Goal: Task Accomplishment & Management: Use online tool/utility

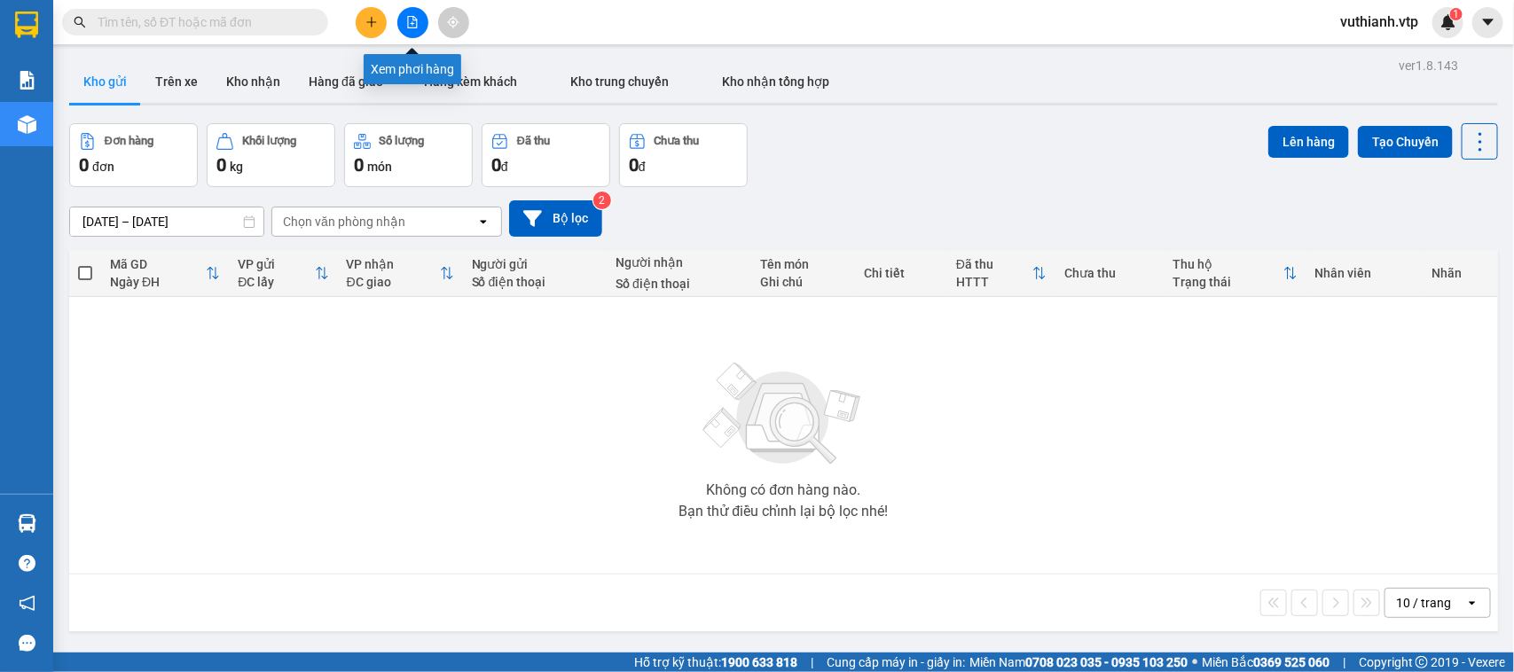
click at [404, 20] on button at bounding box center [412, 22] width 31 height 31
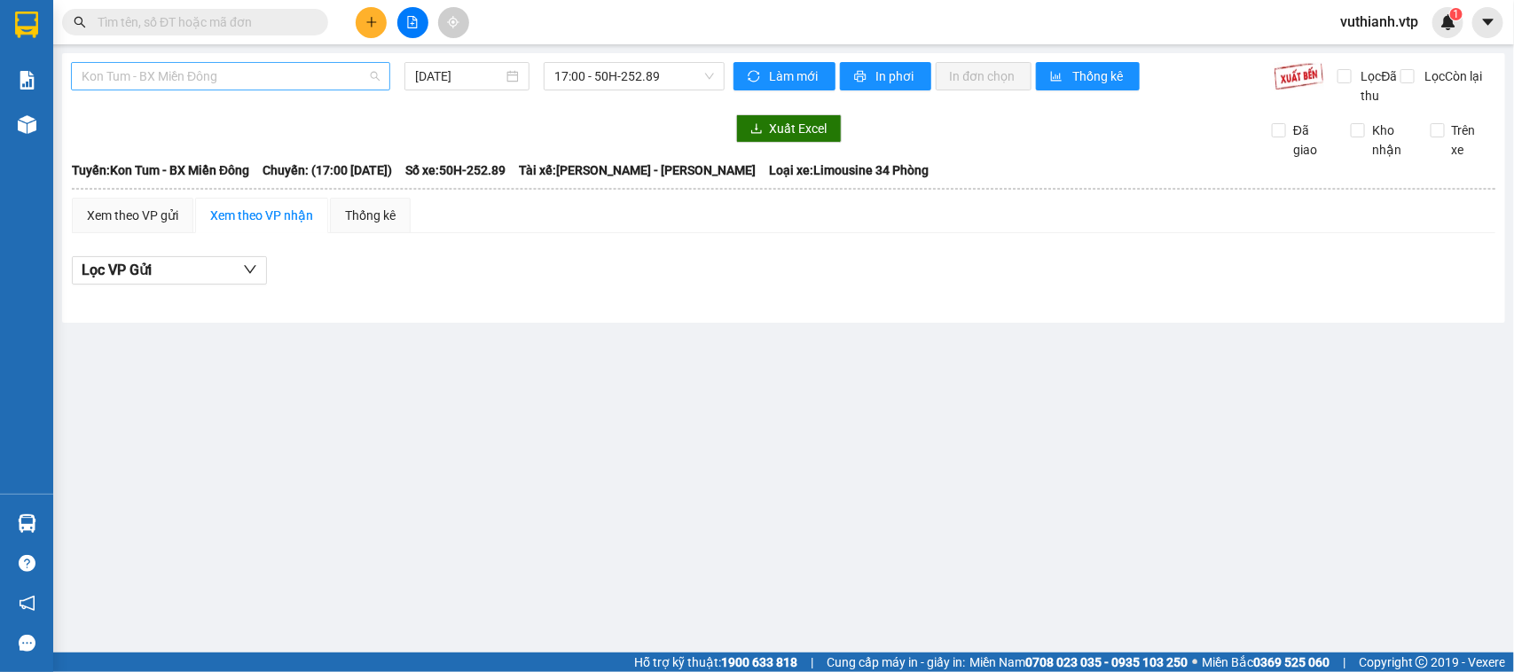
click at [191, 74] on span "Kon Tum - BX Miền Đông" at bounding box center [231, 76] width 298 height 27
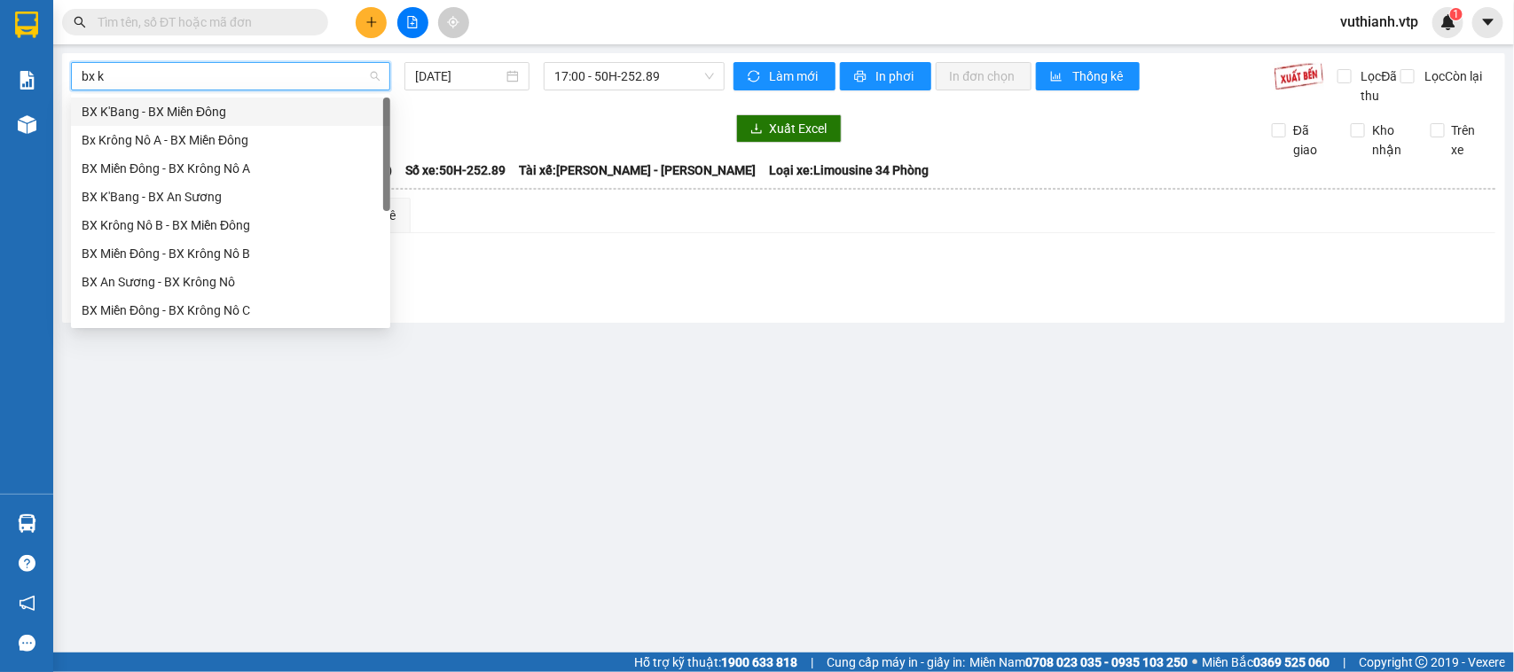
type input "bx kr"
click at [300, 108] on div "Bx Krông Nô A - BX Miền Đông" at bounding box center [231, 112] width 298 height 20
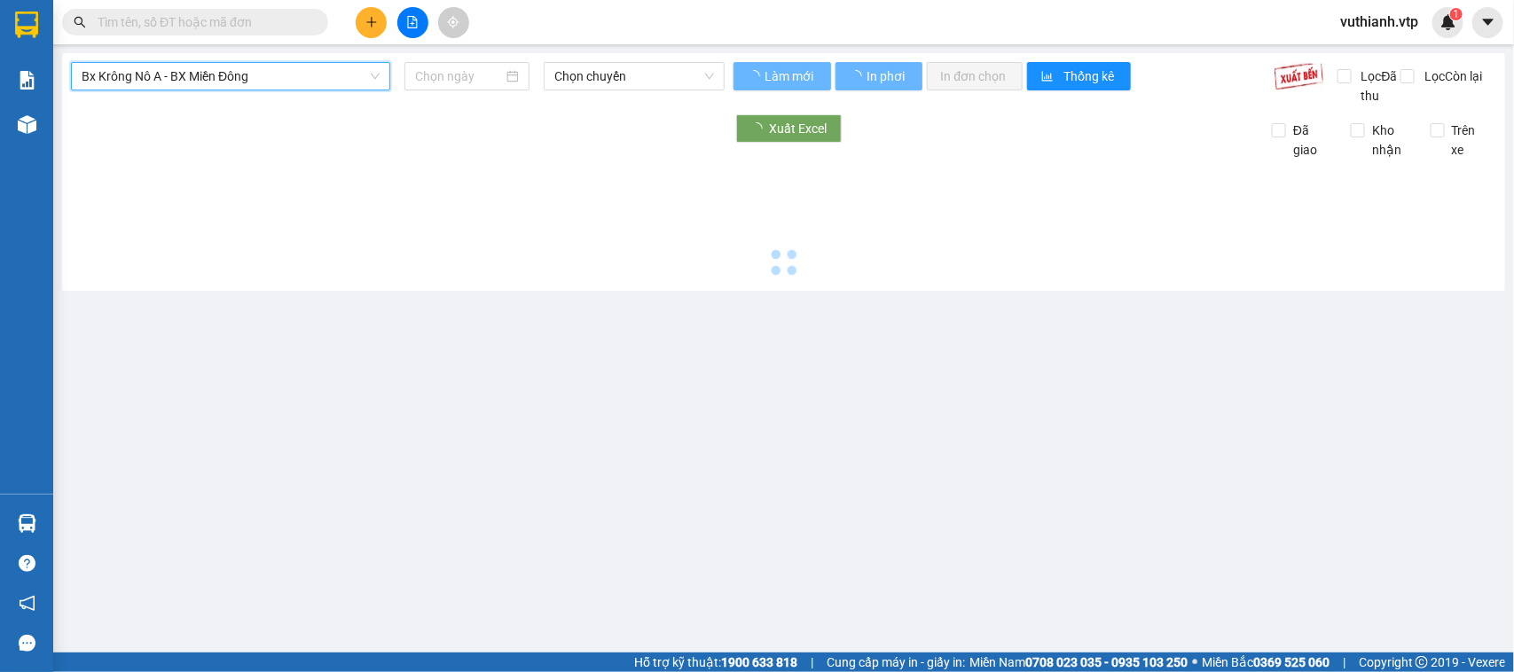
type input "[DATE]"
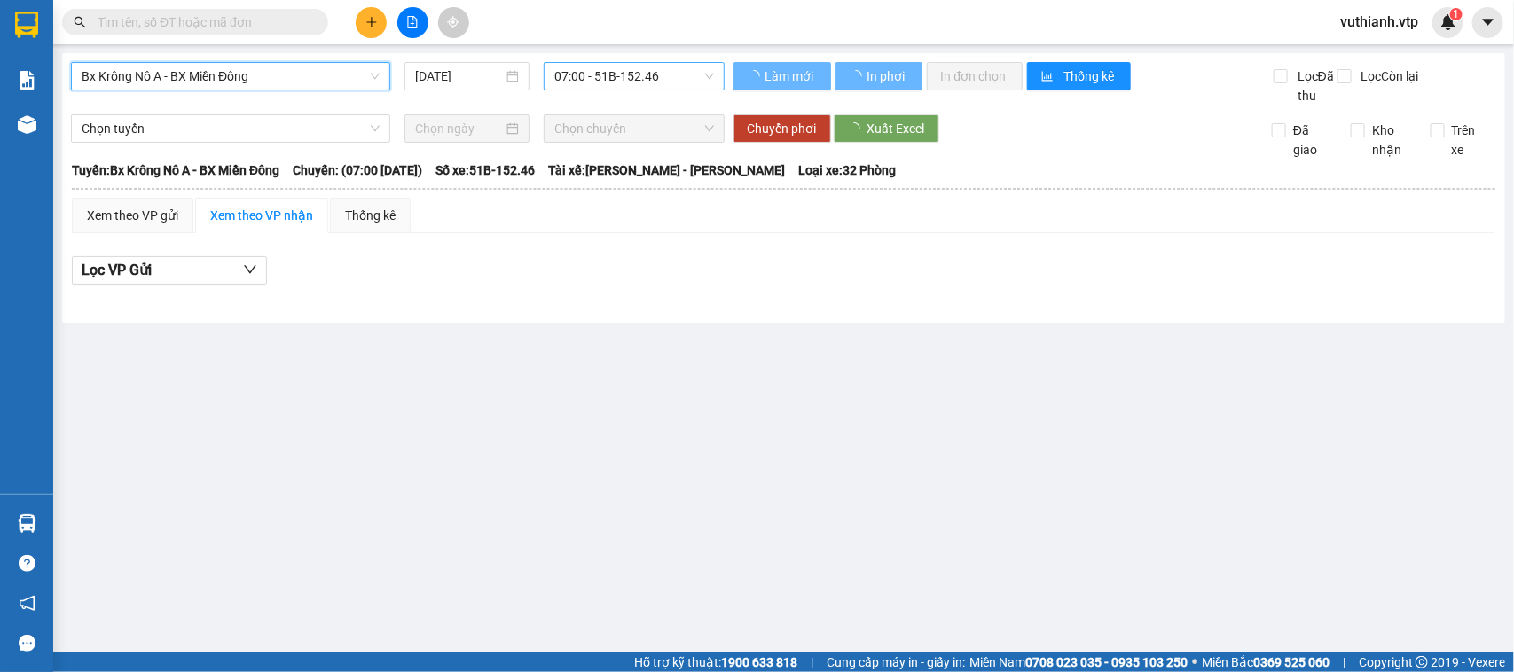
click at [604, 81] on span "07:00 - 51B-152.46" at bounding box center [633, 76] width 159 height 27
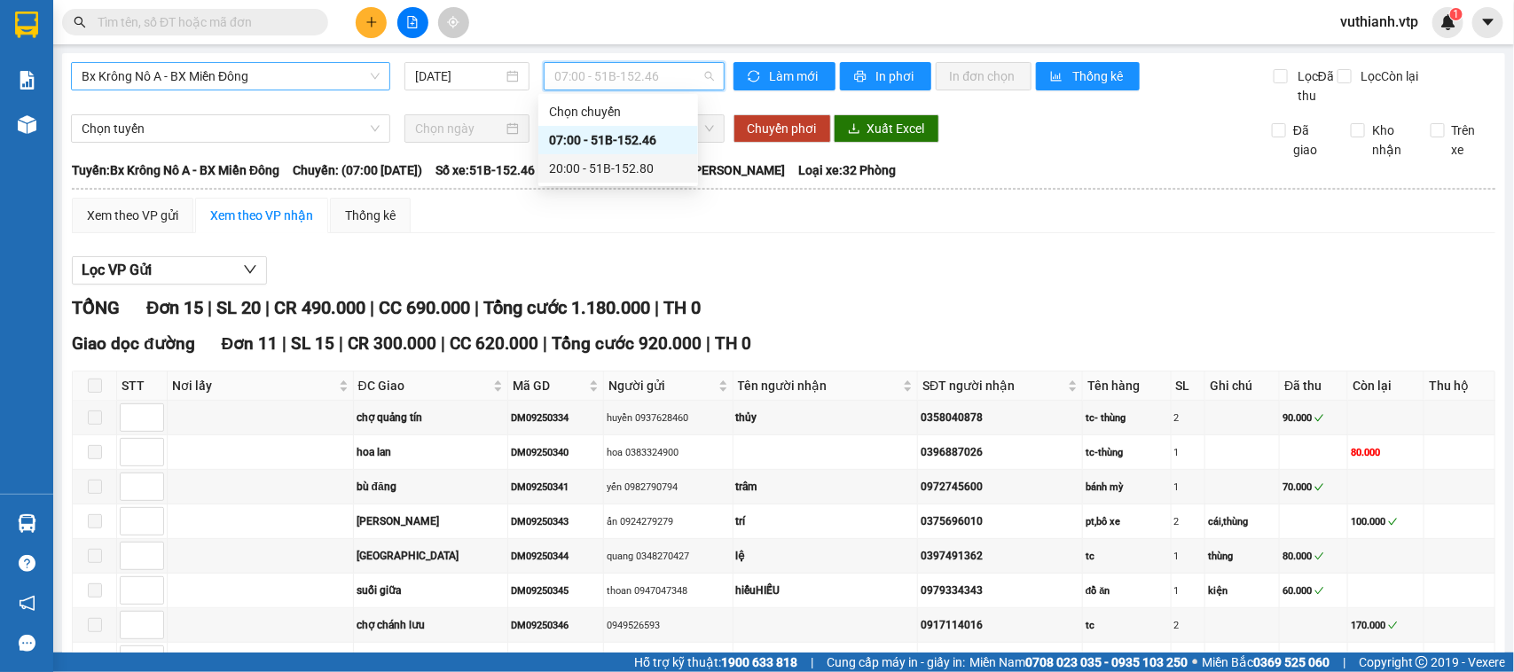
click at [604, 171] on div "20:00 - 51B-152.80" at bounding box center [618, 169] width 138 height 20
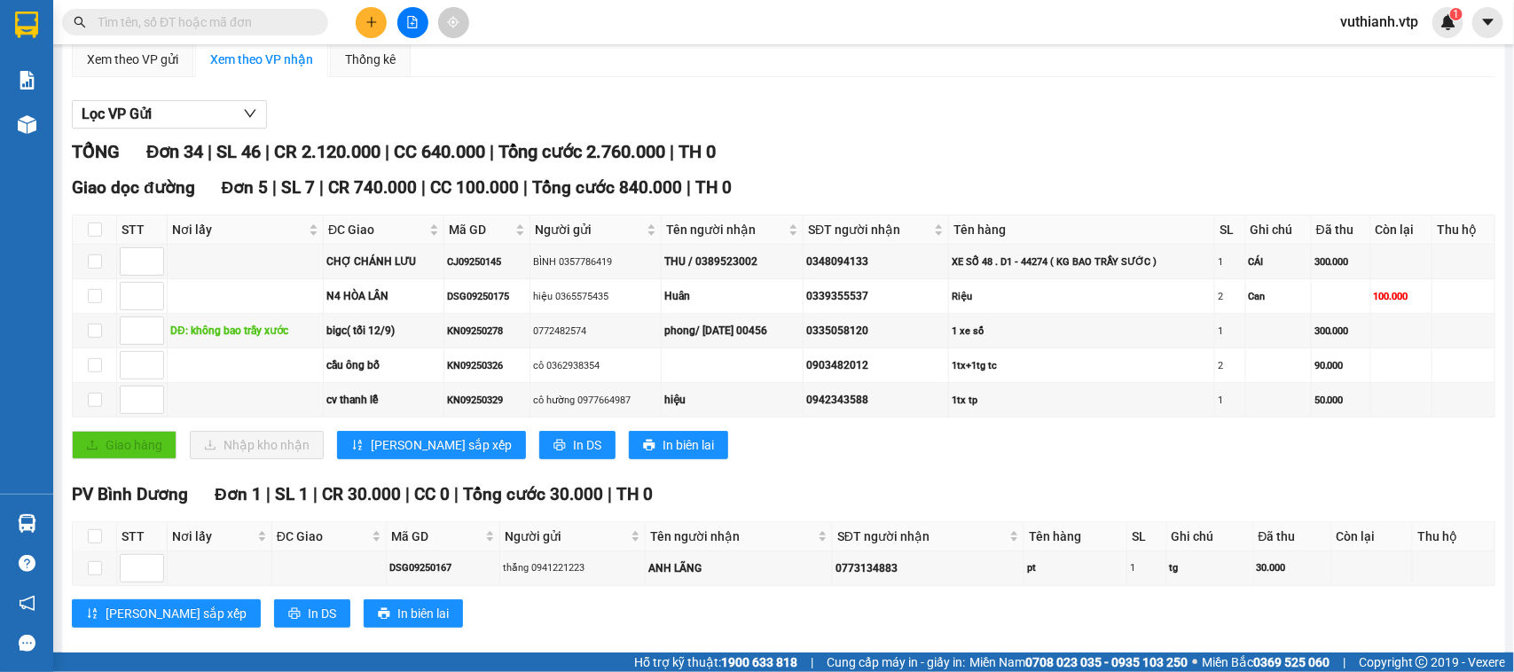
scroll to position [130, 0]
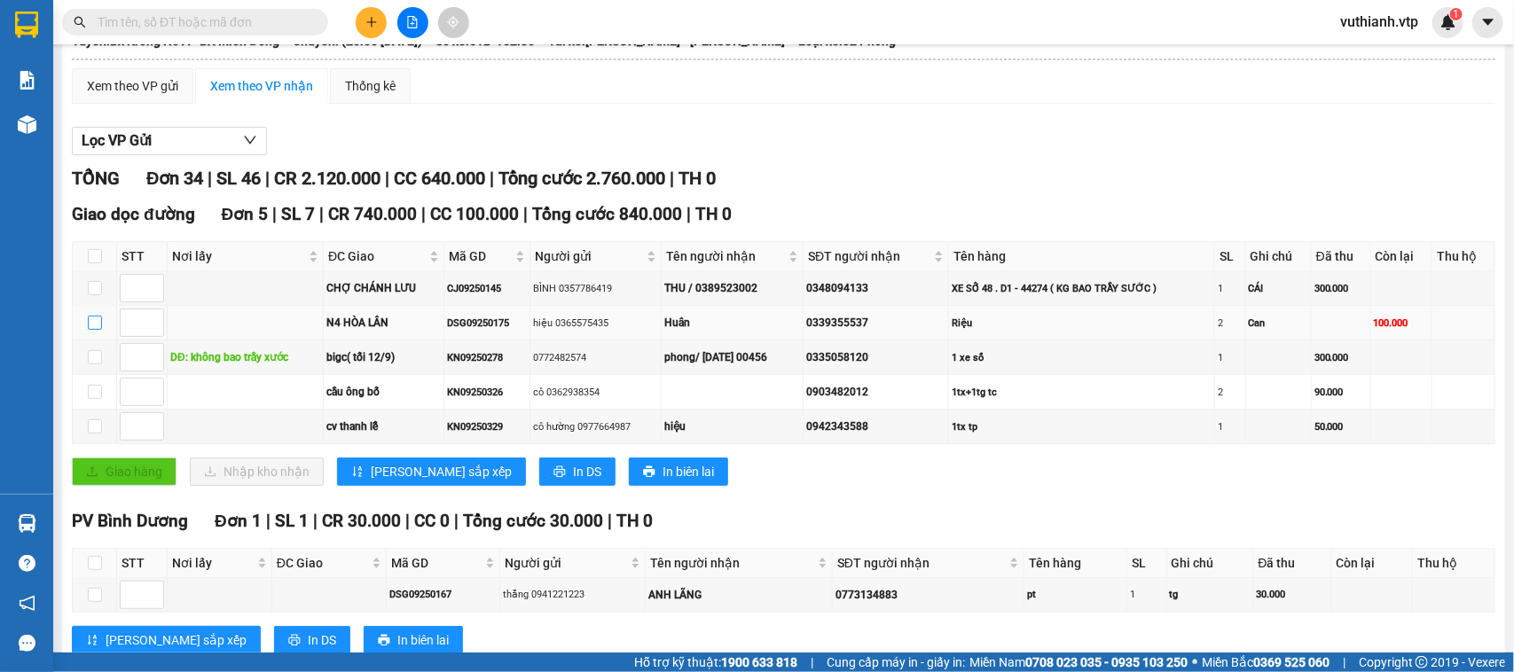
click at [91, 330] on input "checkbox" at bounding box center [95, 323] width 14 height 14
checkbox input "true"
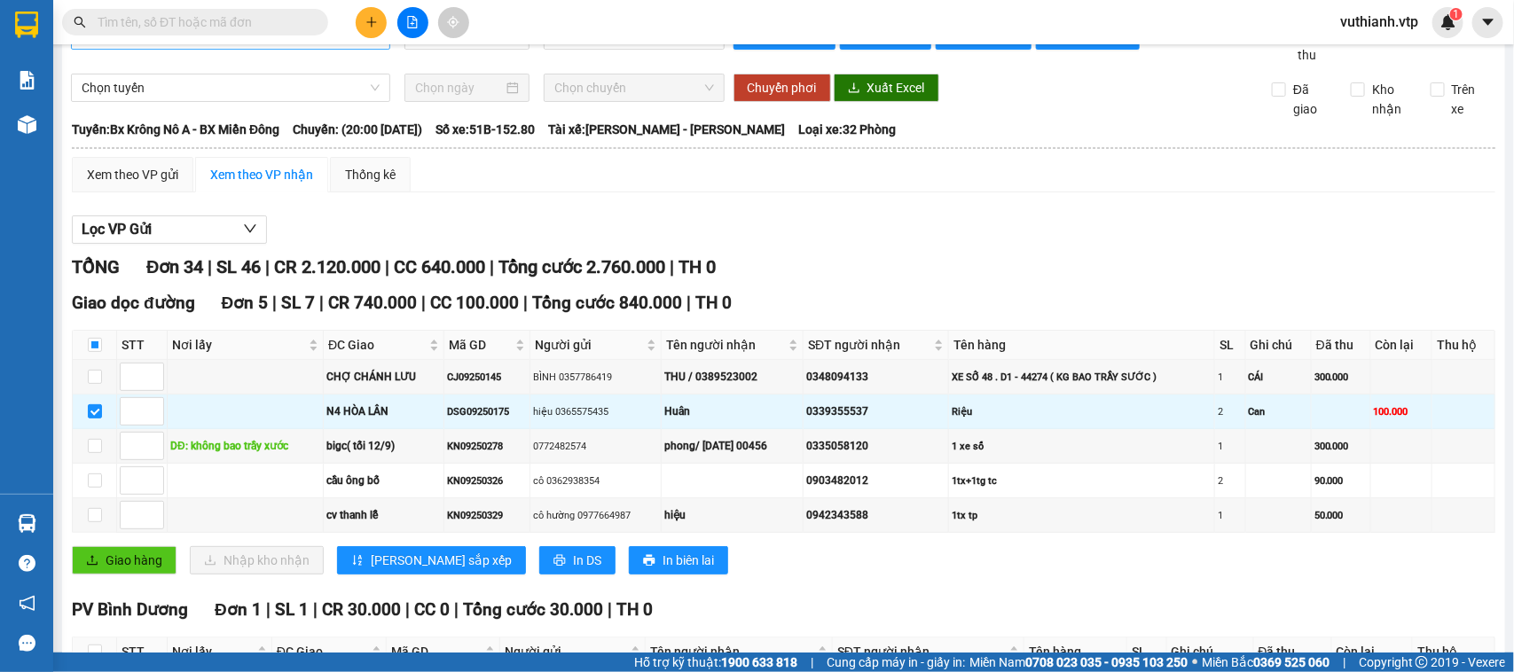
scroll to position [0, 0]
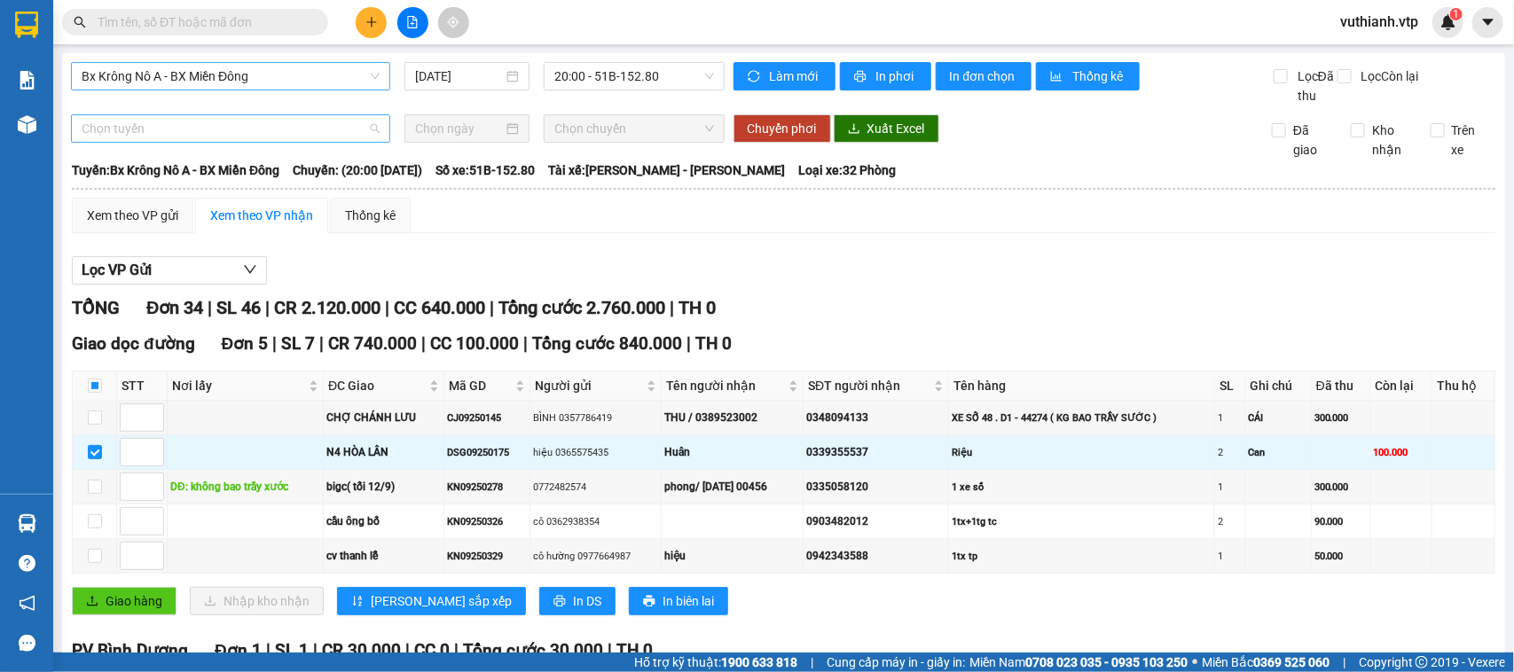
click at [272, 142] on span "Chọn tuyến" at bounding box center [231, 128] width 298 height 27
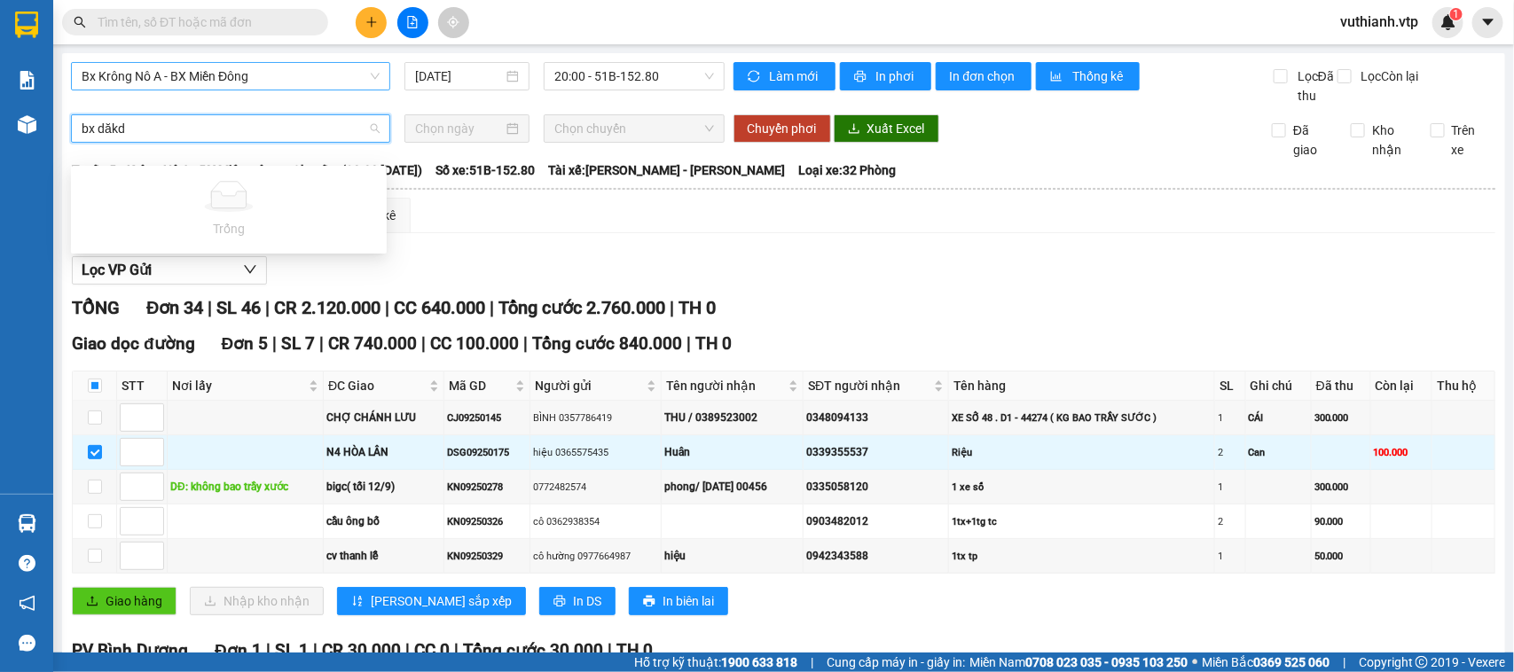
type input "bx"
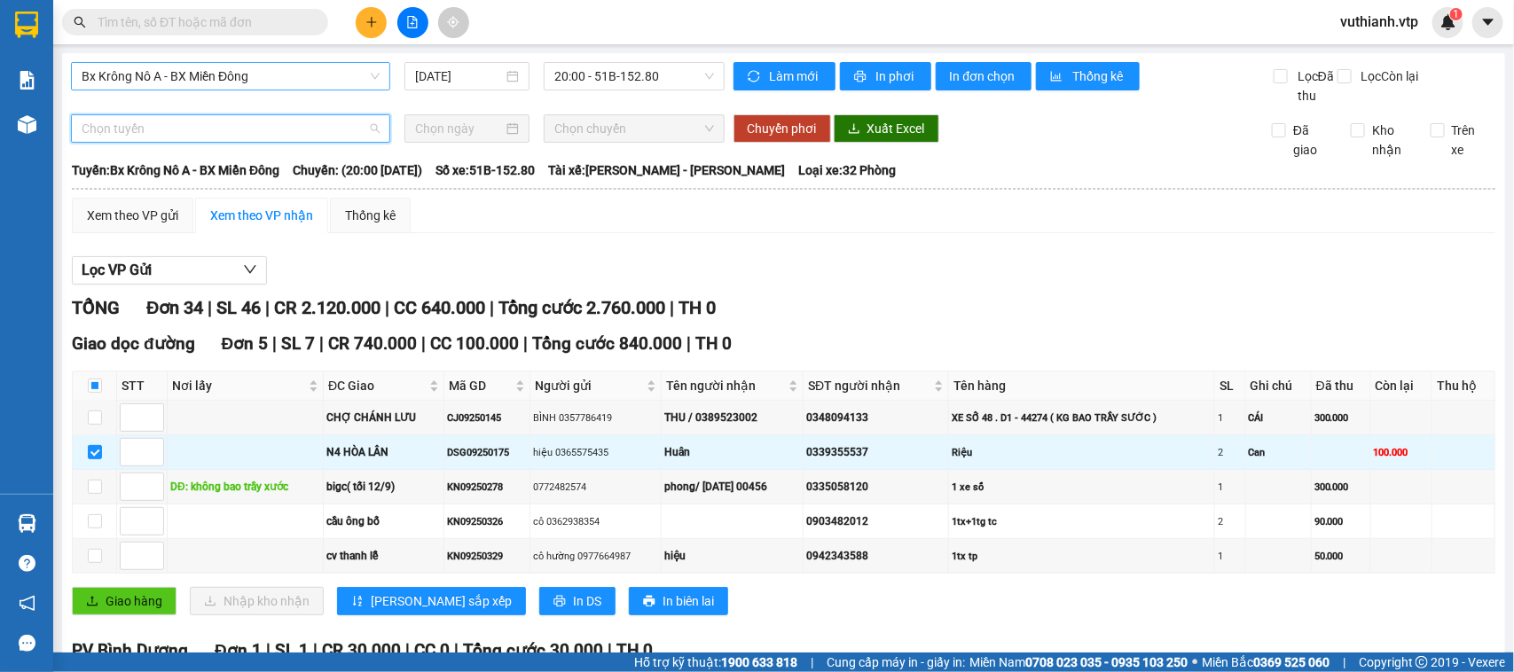
click at [268, 142] on span "Chọn tuyến" at bounding box center [231, 128] width 298 height 27
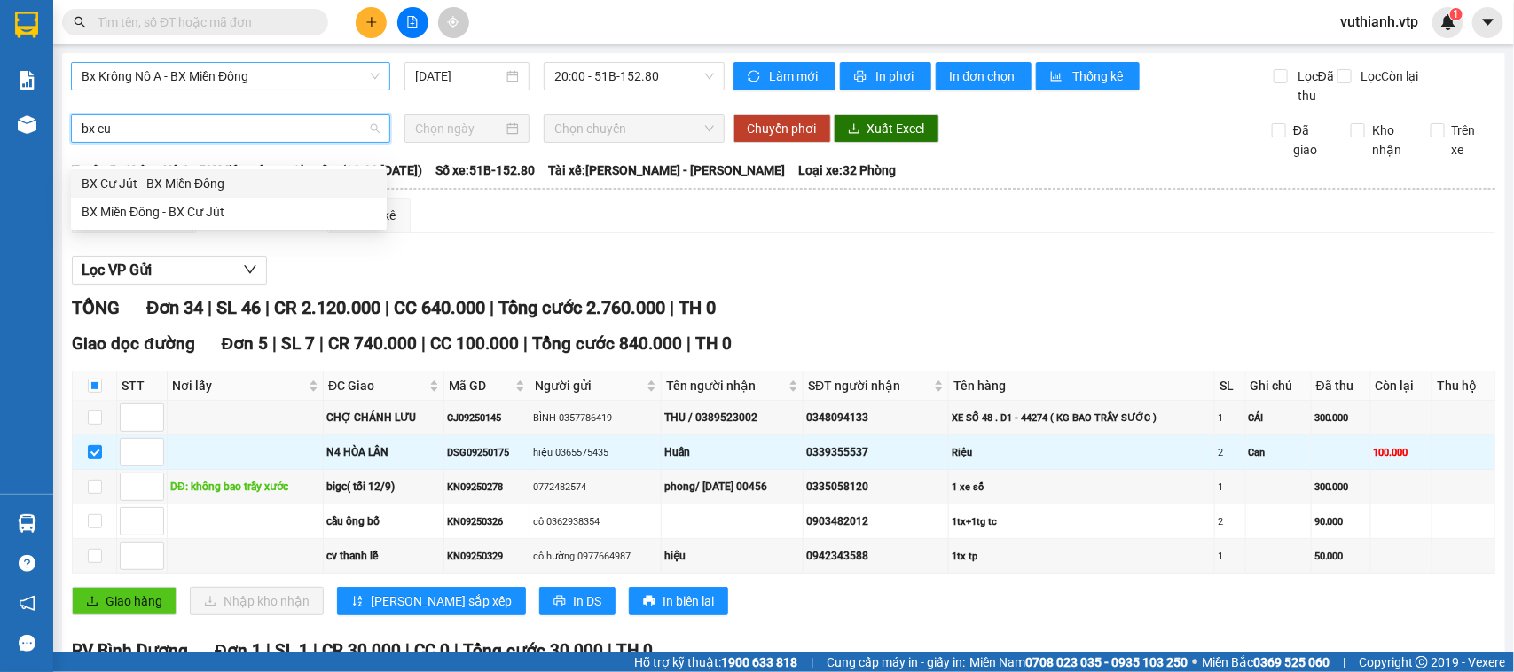
type input "bx cư"
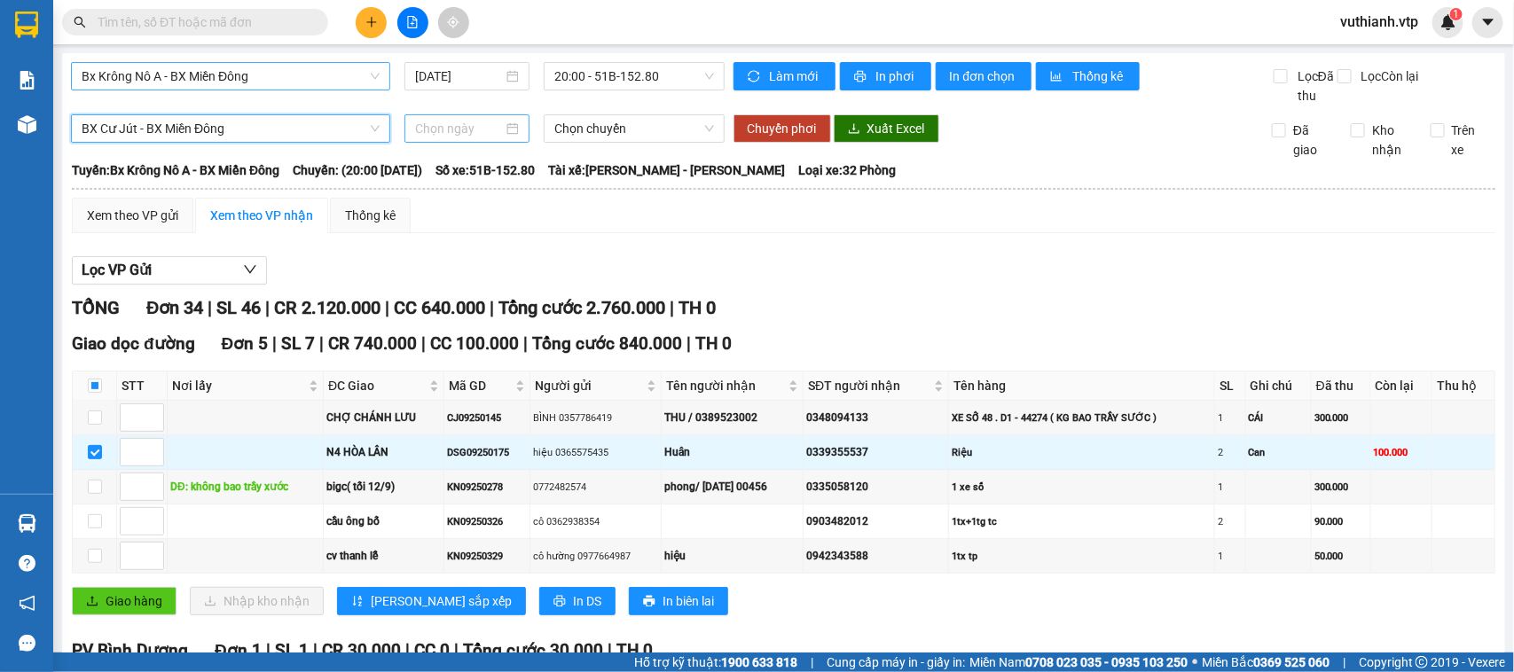
click at [477, 138] on input at bounding box center [459, 129] width 88 height 20
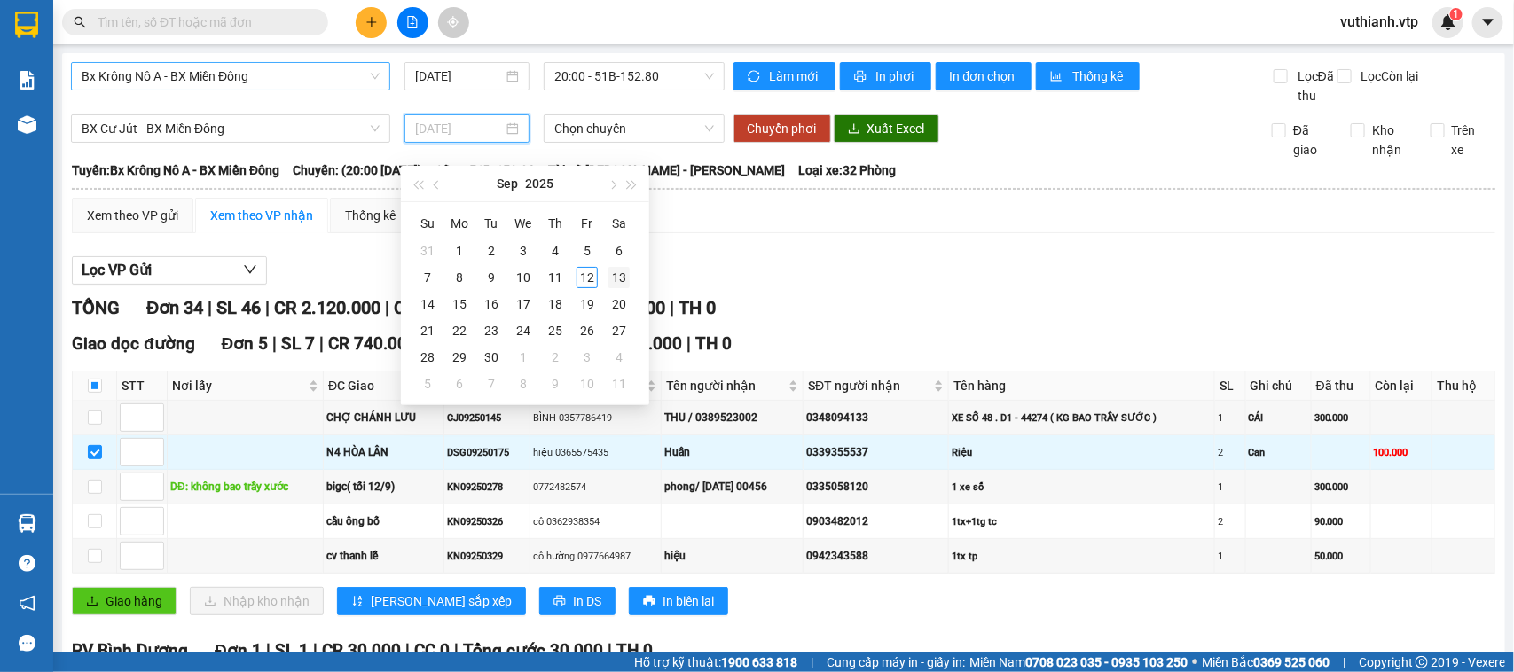
type input "[DATE]"
click at [605, 276] on td "13" at bounding box center [619, 277] width 32 height 27
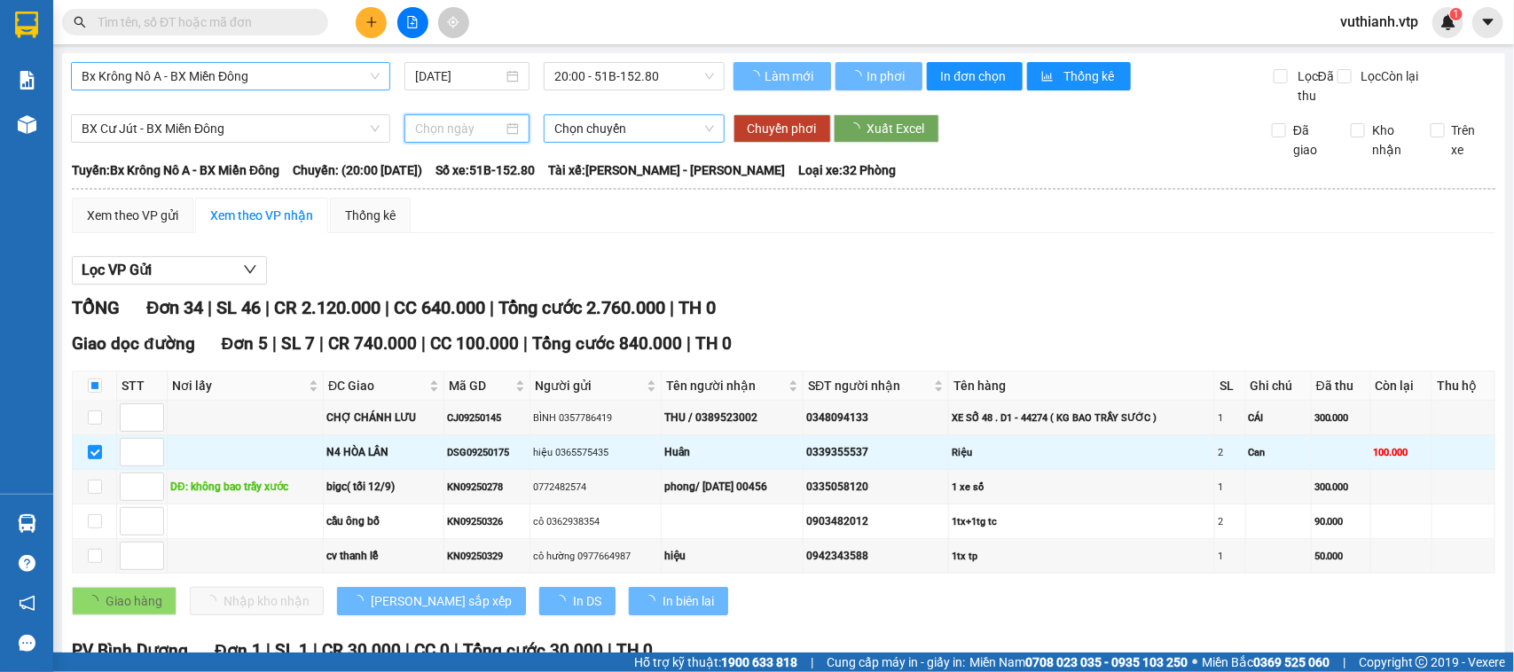
type input "[DATE]"
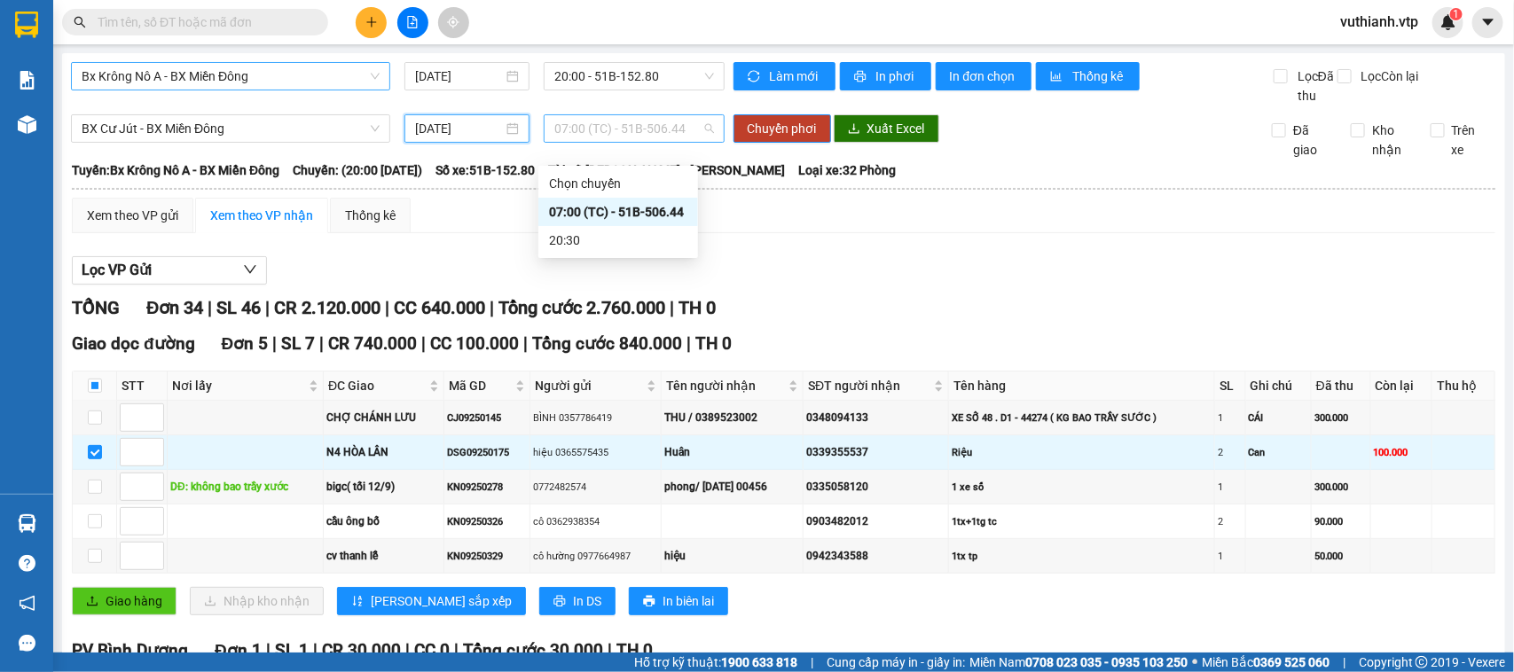
click at [613, 142] on span "07:00 (TC) - 51B-506.44" at bounding box center [633, 128] width 159 height 27
click at [624, 202] on div "07:00 (TC) - 51B-506.44" at bounding box center [618, 212] width 138 height 20
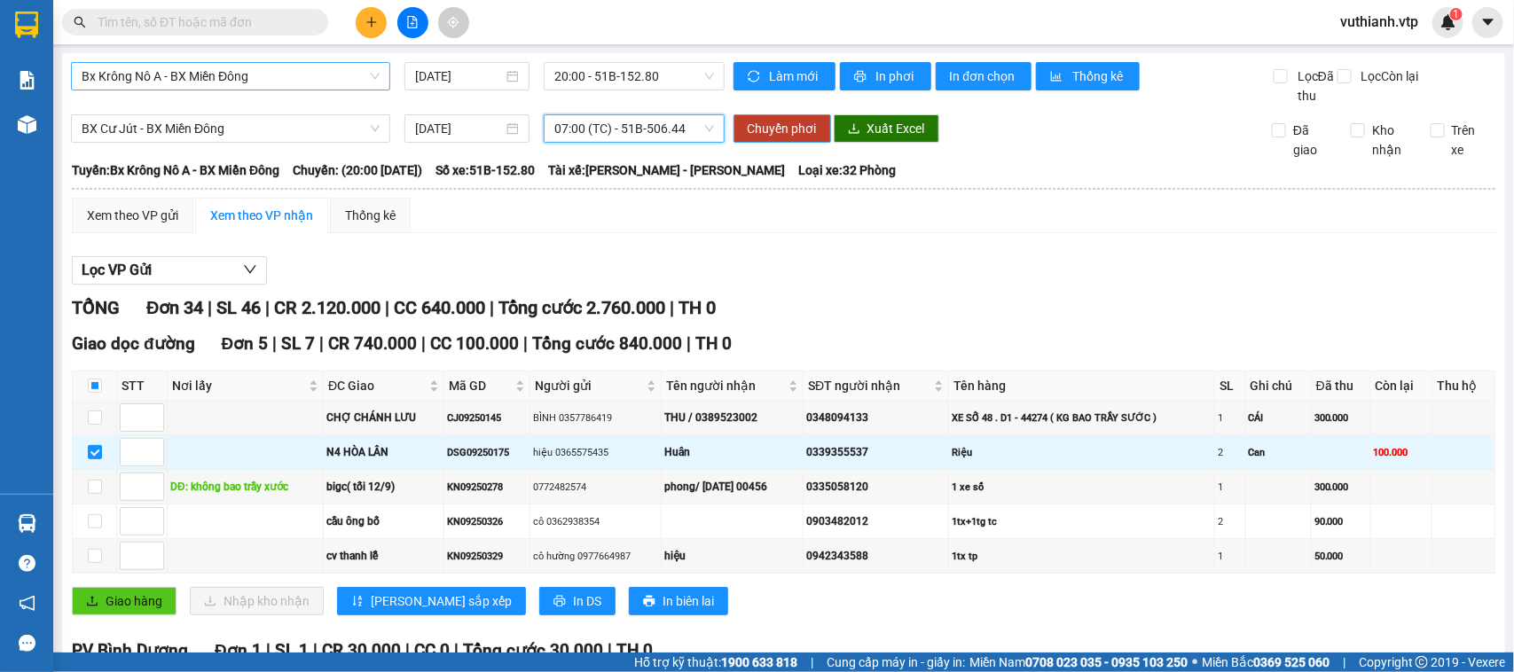
click at [774, 138] on span "Chuyển phơi" at bounding box center [782, 129] width 69 height 20
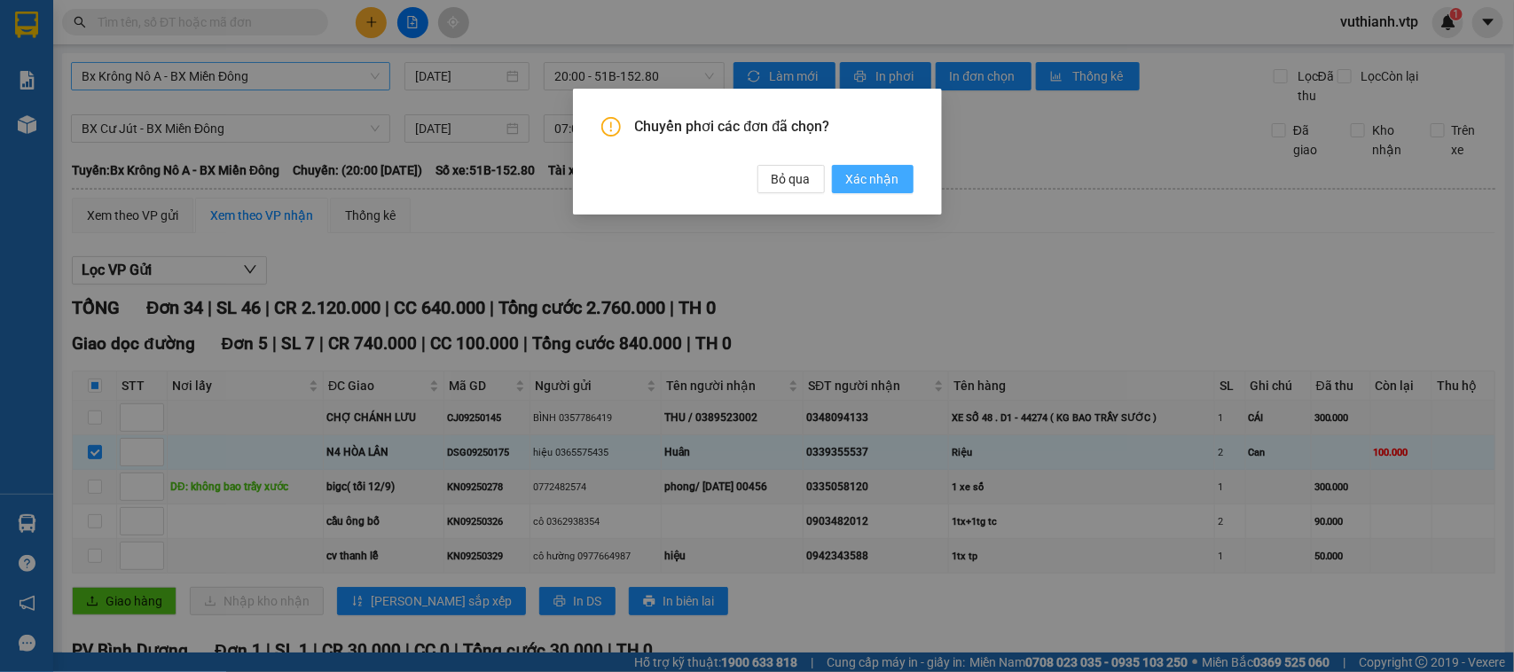
click at [888, 178] on span "Xác nhận" at bounding box center [872, 179] width 53 height 20
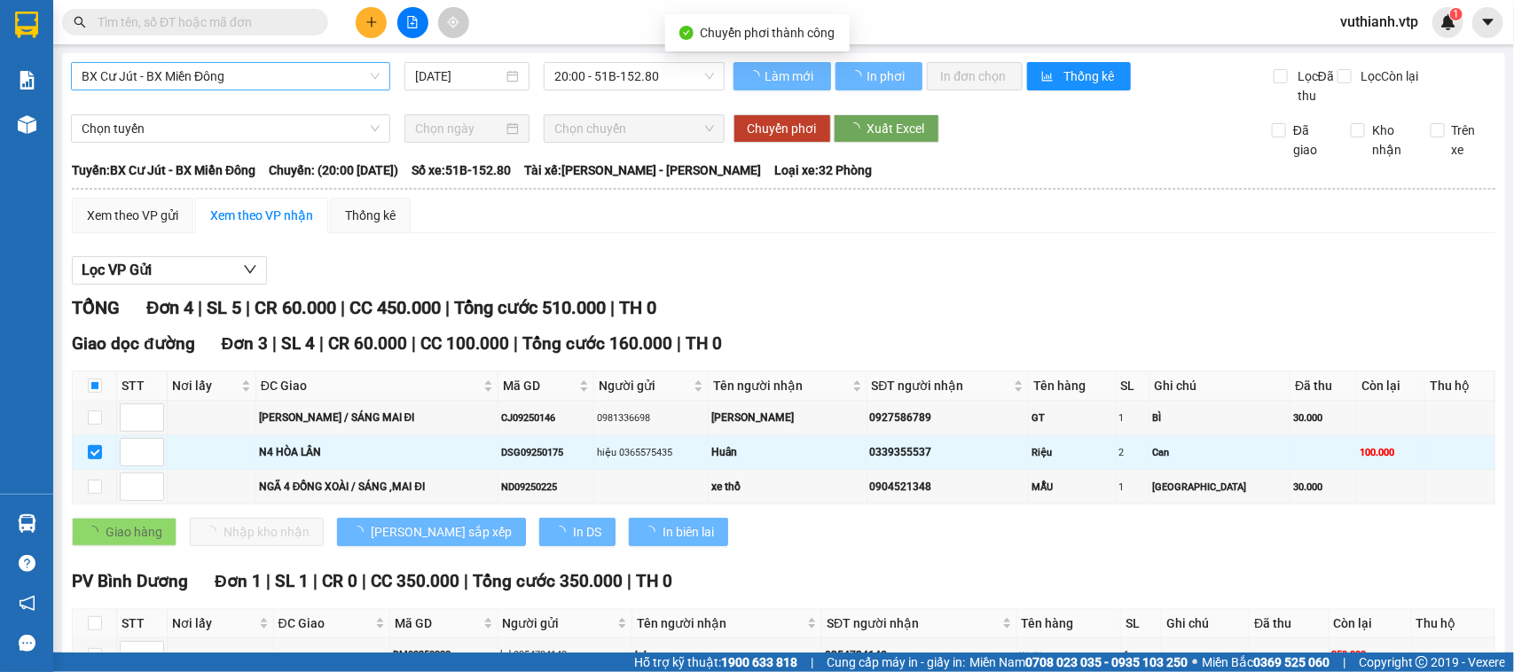
checkbox input "false"
type input "[DATE]"
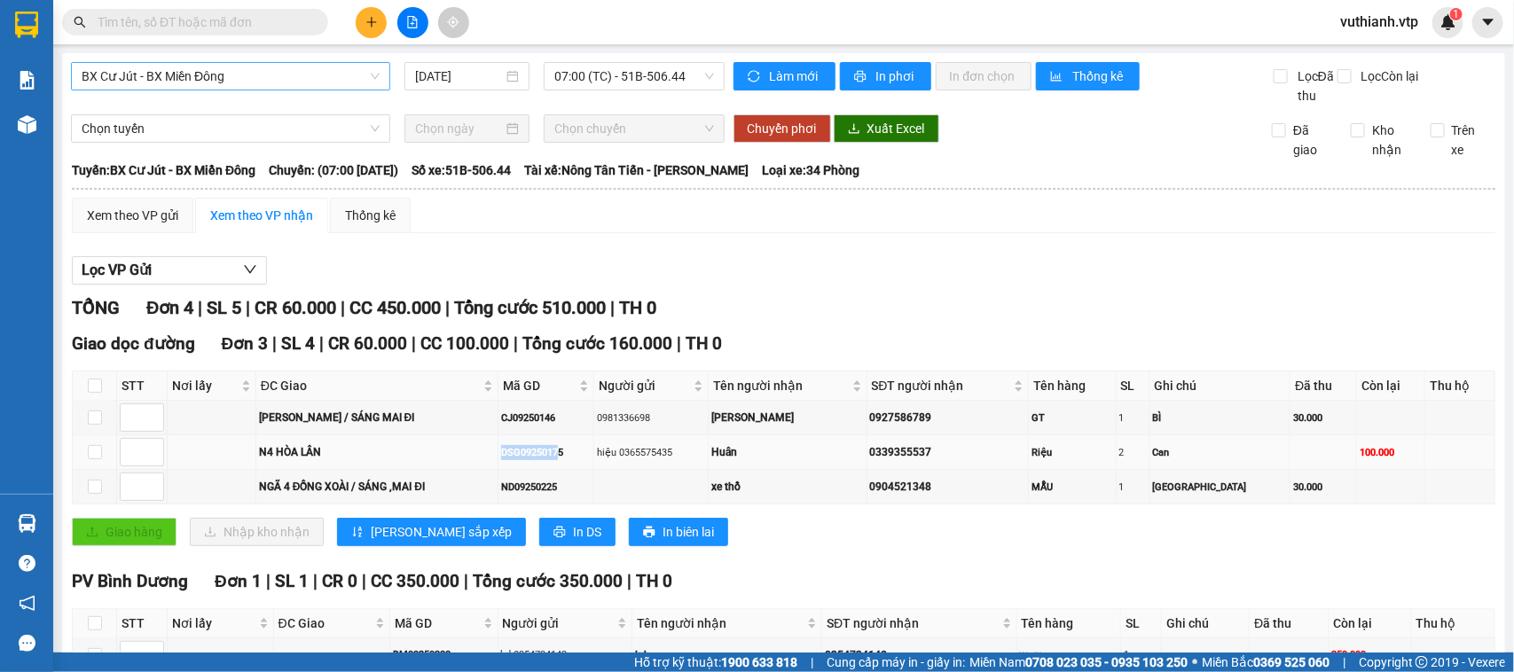
drag, startPoint x: 587, startPoint y: 475, endPoint x: 530, endPoint y: 482, distance: 58.1
click at [530, 470] on td "DSG09250175" at bounding box center [547, 453] width 96 height 35
drag, startPoint x: 594, startPoint y: 471, endPoint x: 488, endPoint y: 479, distance: 106.7
click at [488, 470] on tr "N4 HÒA LÂN DSG09250175 hiệu 0365575435 Huân 0339355537 Riệu 2 Can 100.000" at bounding box center [784, 453] width 1423 height 35
click at [224, 24] on input "text" at bounding box center [202, 22] width 209 height 20
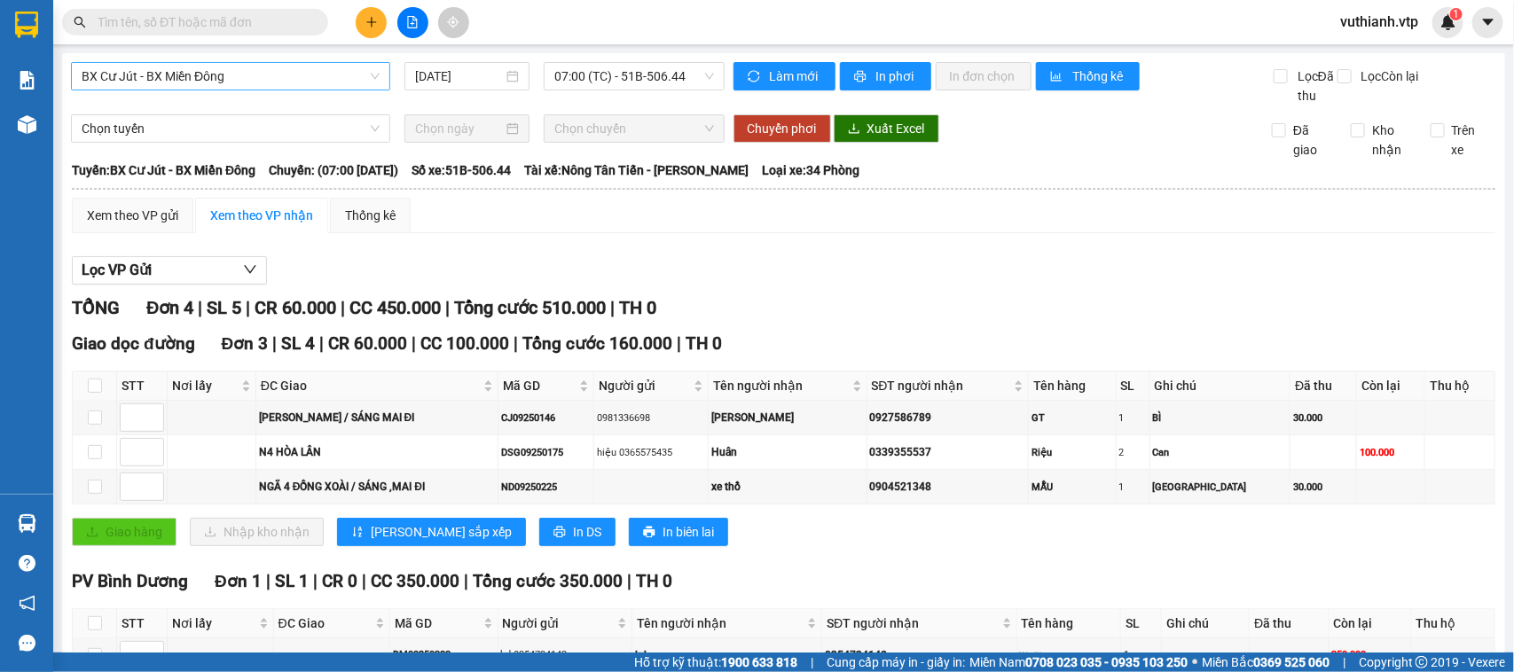
paste input "530k tk6868 18h34p [DATE]"
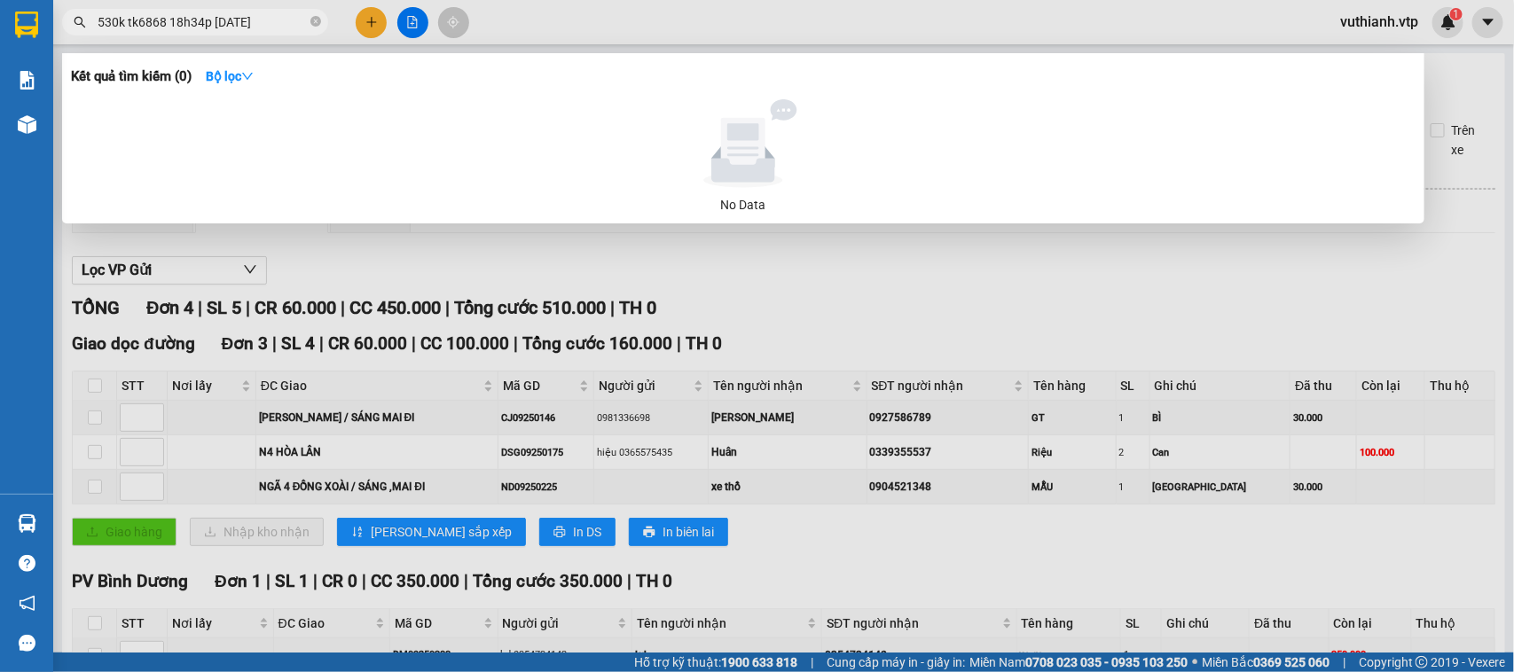
type input "530k tk6868 18h34p [DATE]"
click at [316, 22] on icon "close-circle" at bounding box center [315, 21] width 11 height 11
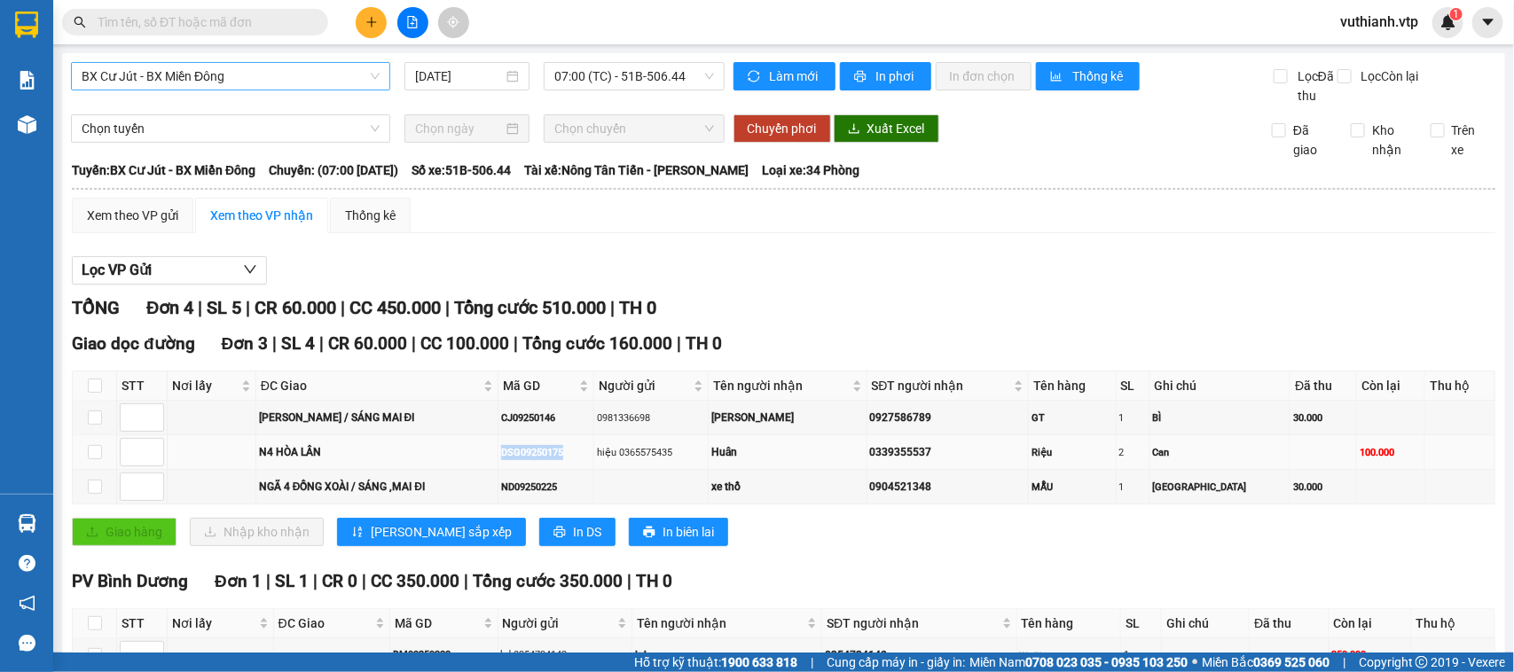
drag, startPoint x: 592, startPoint y: 475, endPoint x: 530, endPoint y: 475, distance: 62.1
click at [530, 460] on div "DSG09250175" at bounding box center [546, 452] width 90 height 15
copy div "DSG09250175"
click at [260, 18] on input "text" at bounding box center [202, 22] width 209 height 20
paste input "DSG09250175"
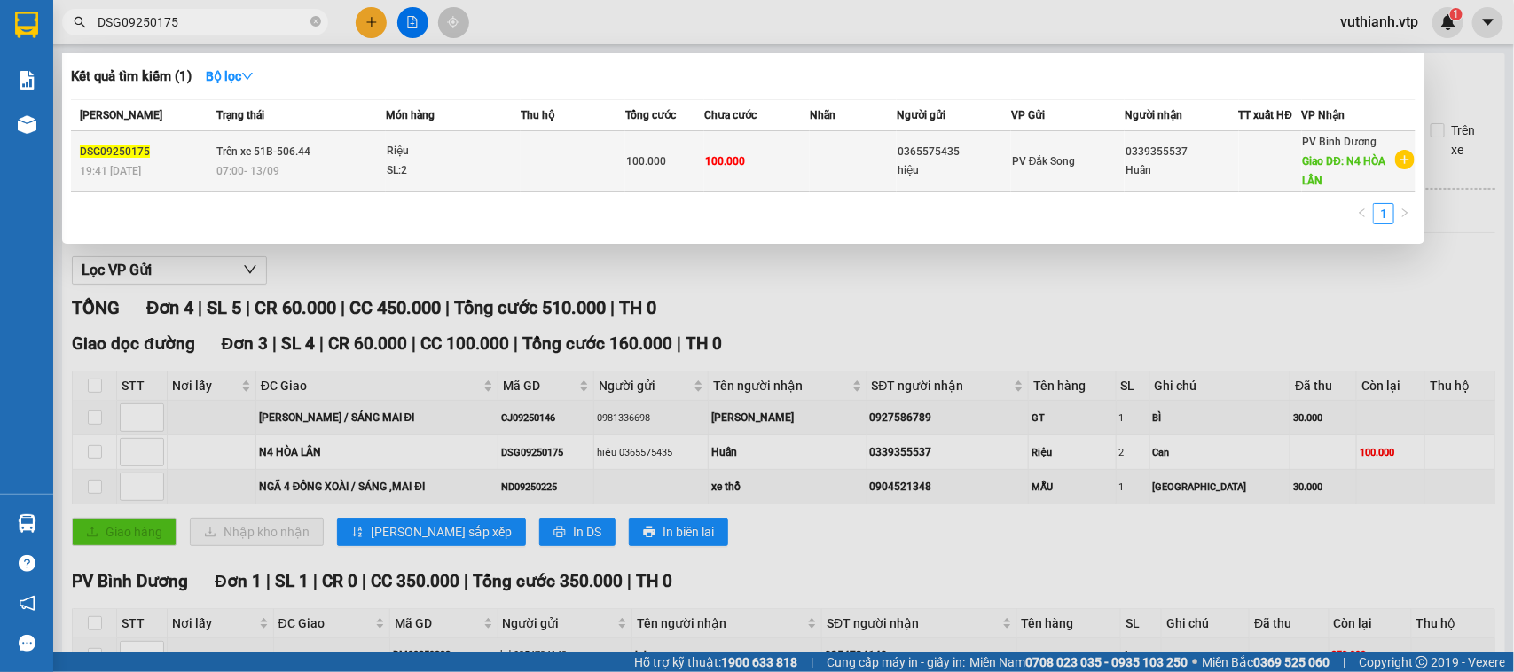
type input "DSG09250175"
click at [454, 164] on div "SL: 2" at bounding box center [453, 171] width 133 height 20
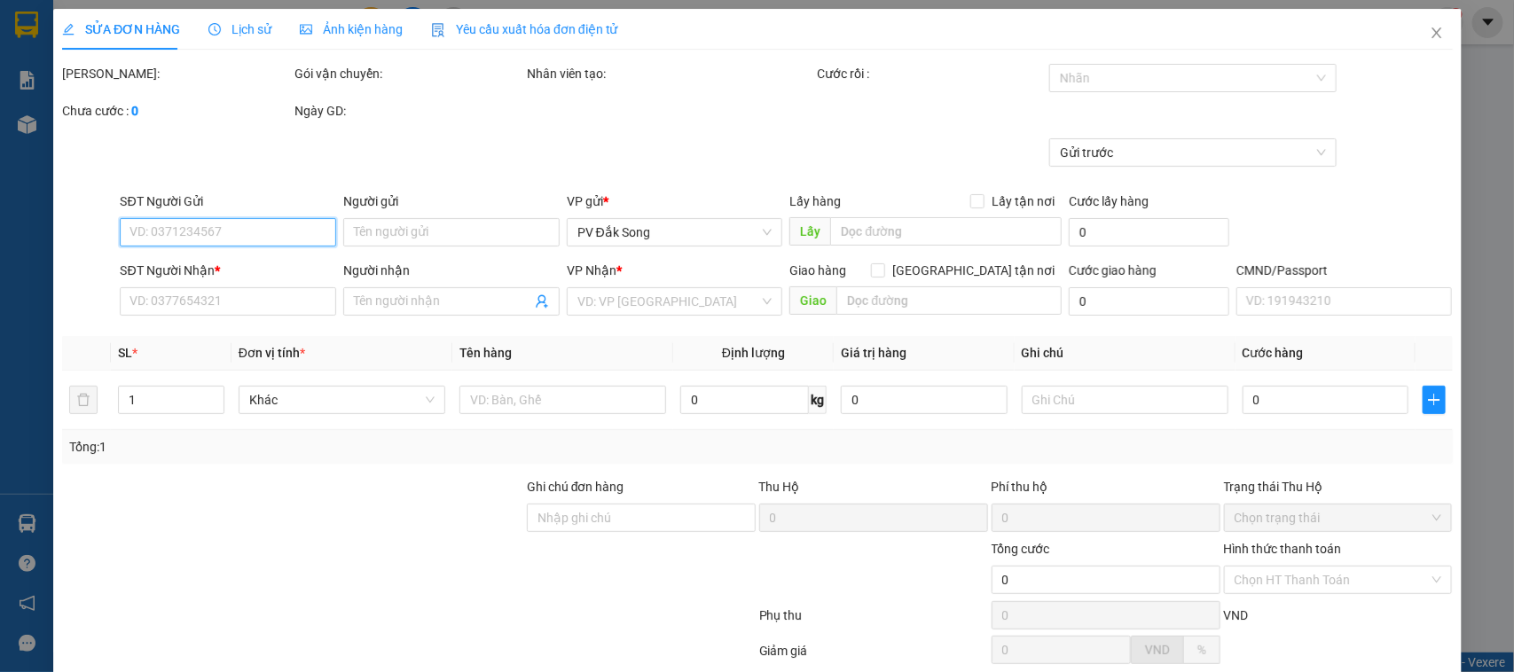
type input "0365575435"
type input "hiệu"
type input "0339355537"
type input "Huân"
type input "N4 HÒA LÂN"
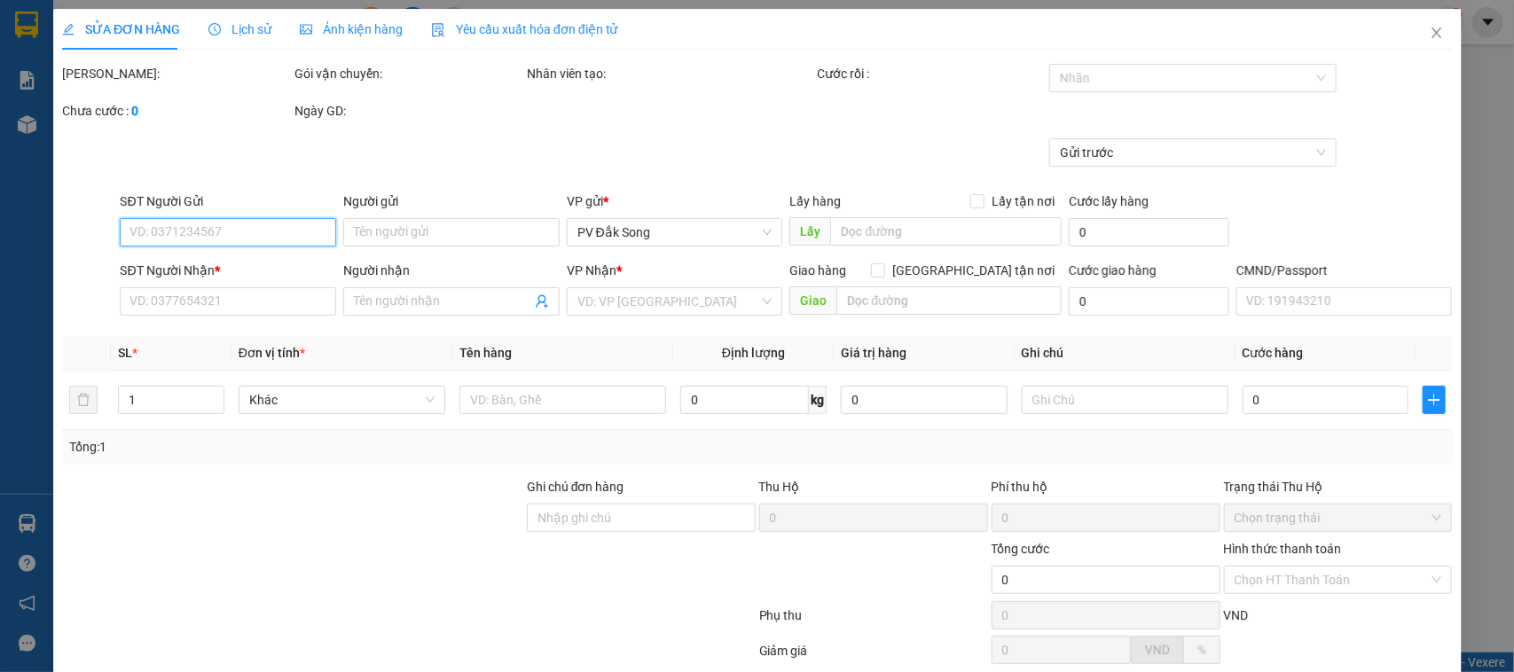
type input "100.000"
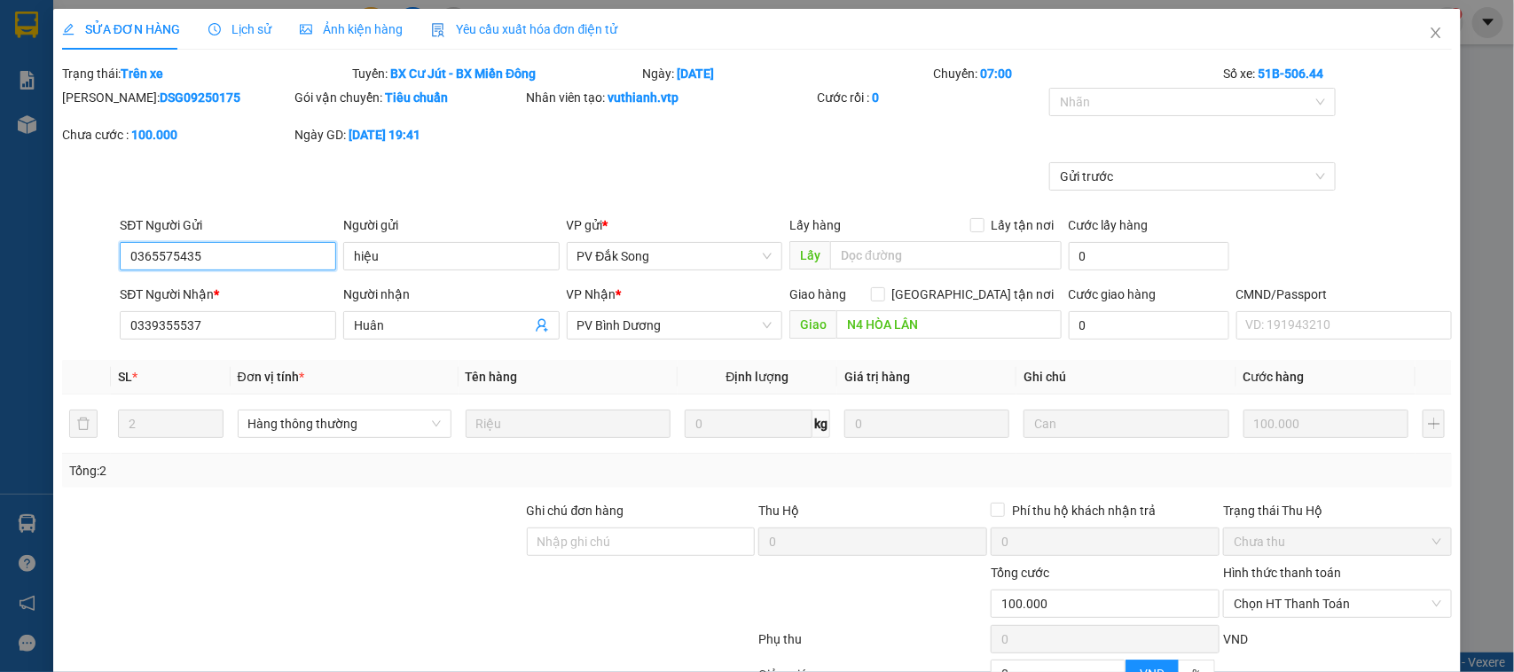
type input "5.000"
click at [232, 31] on span "Lịch sử" at bounding box center [239, 29] width 63 height 14
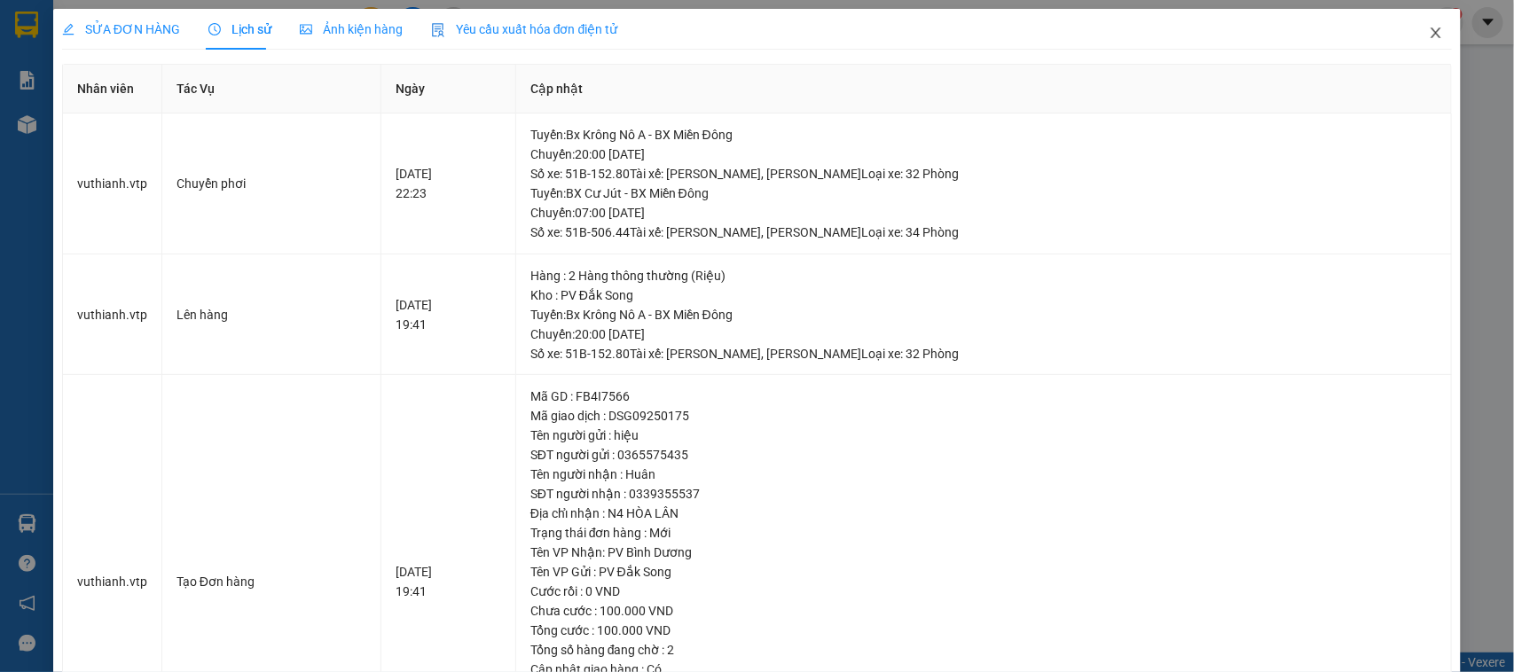
click at [1429, 34] on icon "close" at bounding box center [1436, 33] width 14 height 14
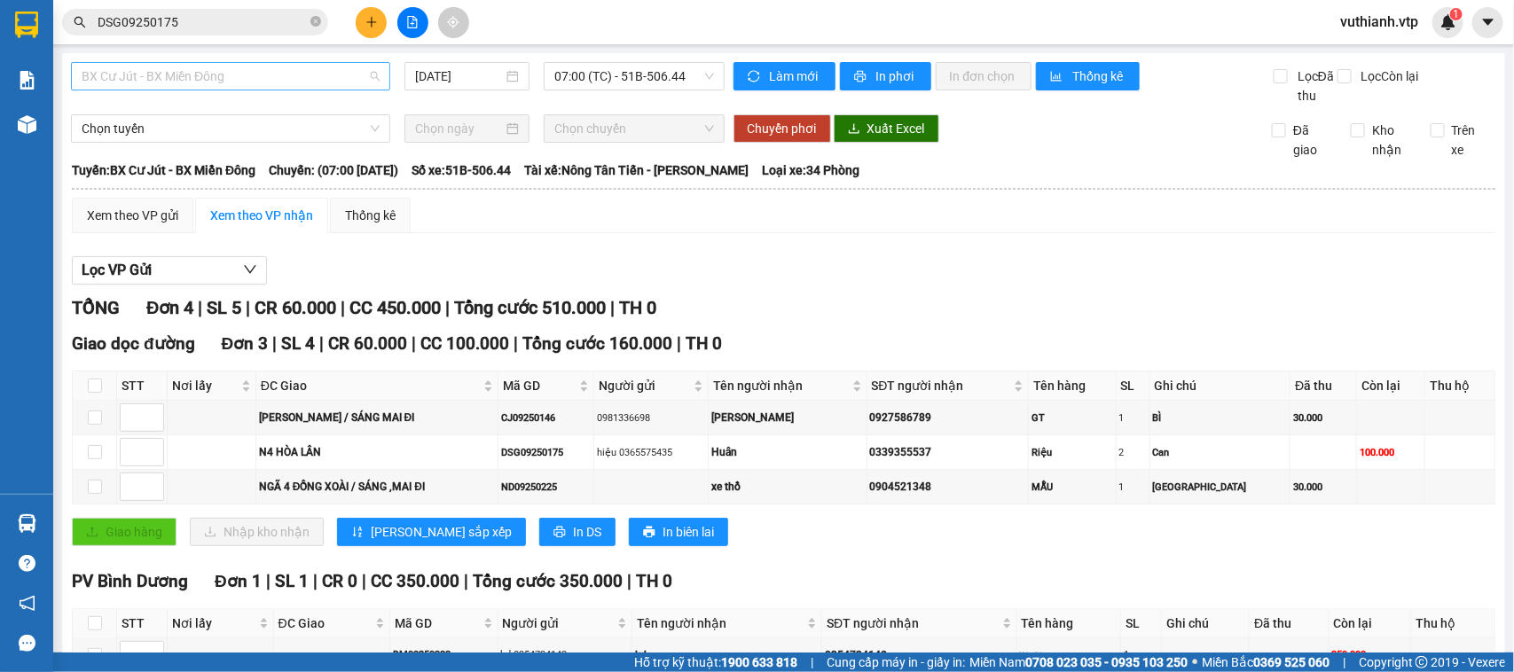
click at [306, 68] on span "BX Cư Jút - BX Miền Đông" at bounding box center [231, 76] width 298 height 27
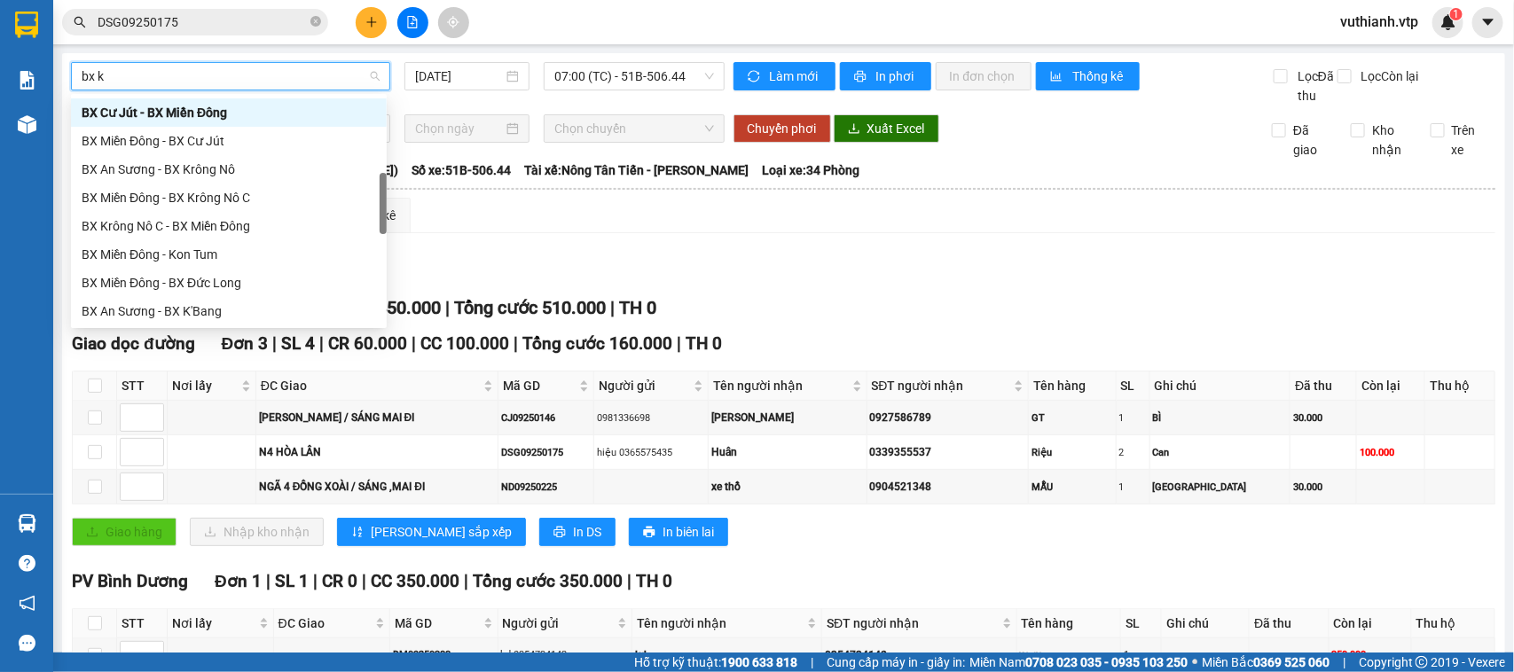
scroll to position [85, 0]
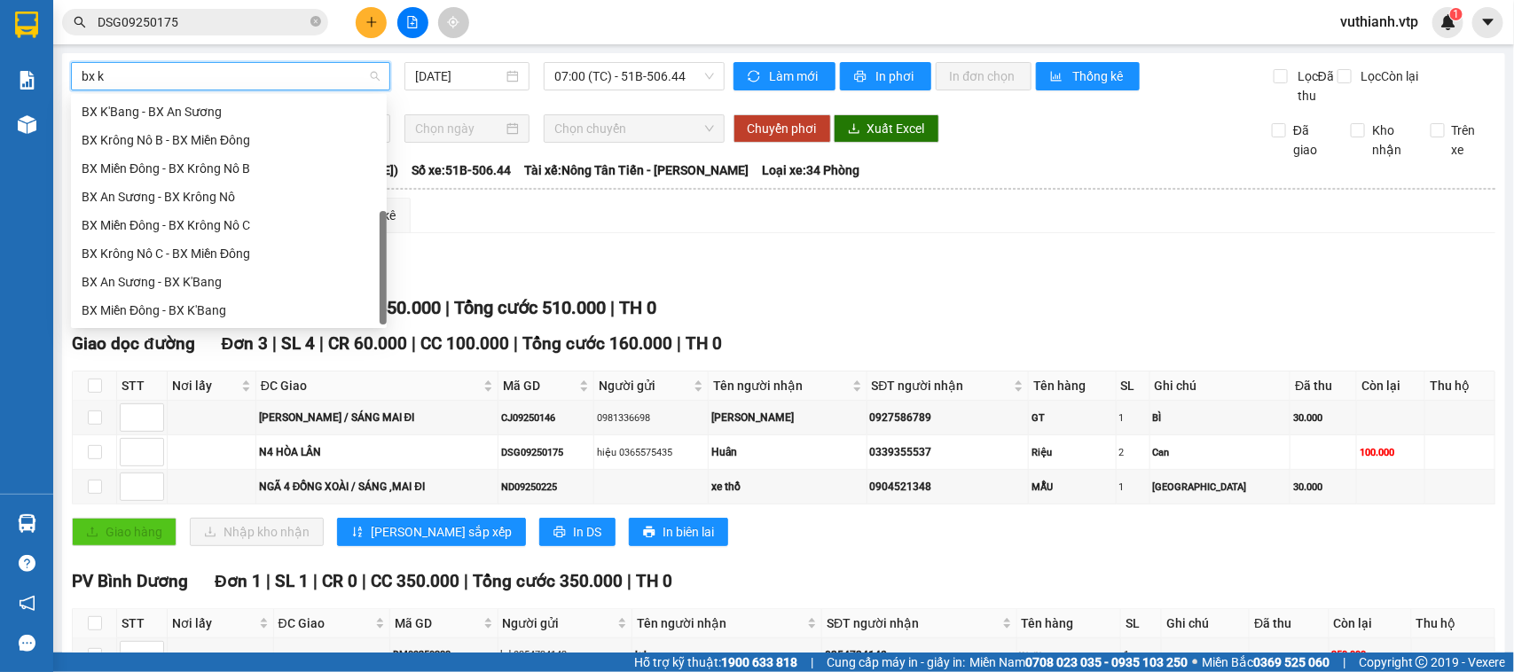
type input "bx kr"
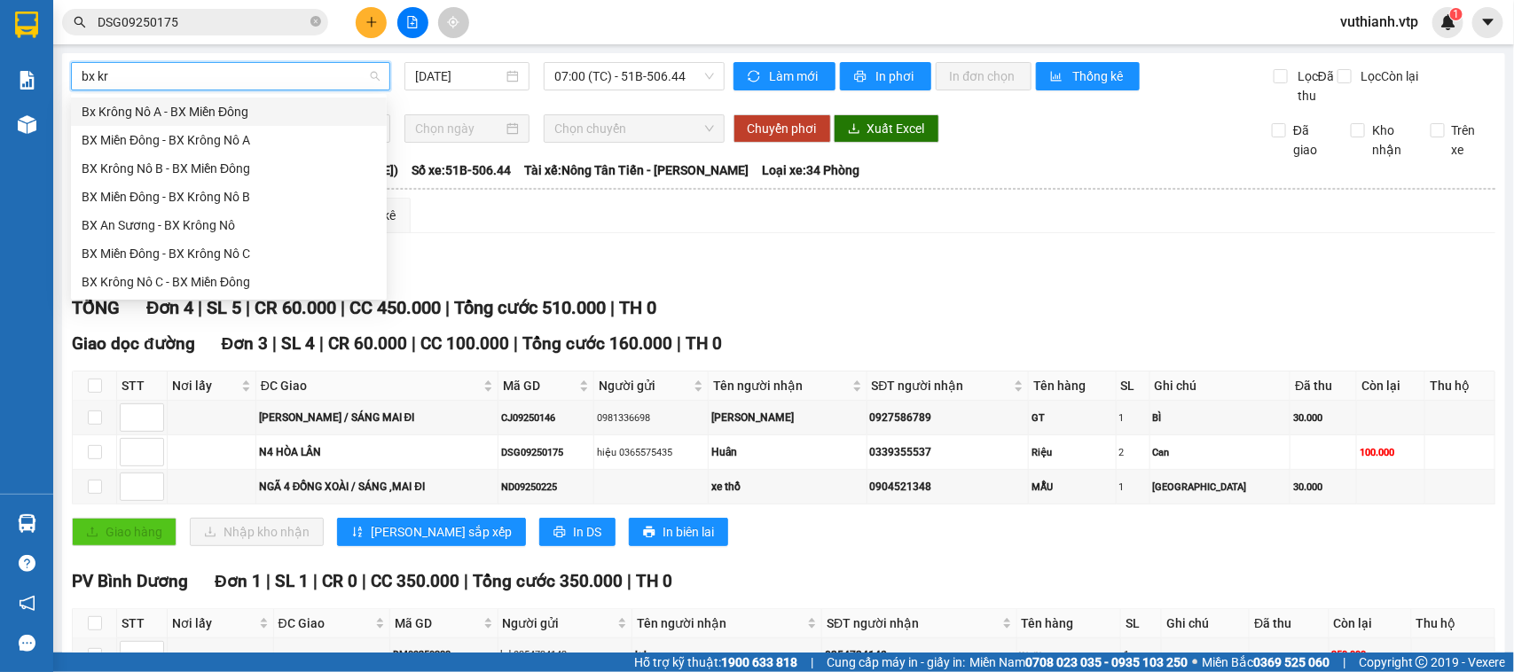
click at [285, 108] on div "Bx Krông Nô A - BX Miền Đông" at bounding box center [229, 112] width 294 height 20
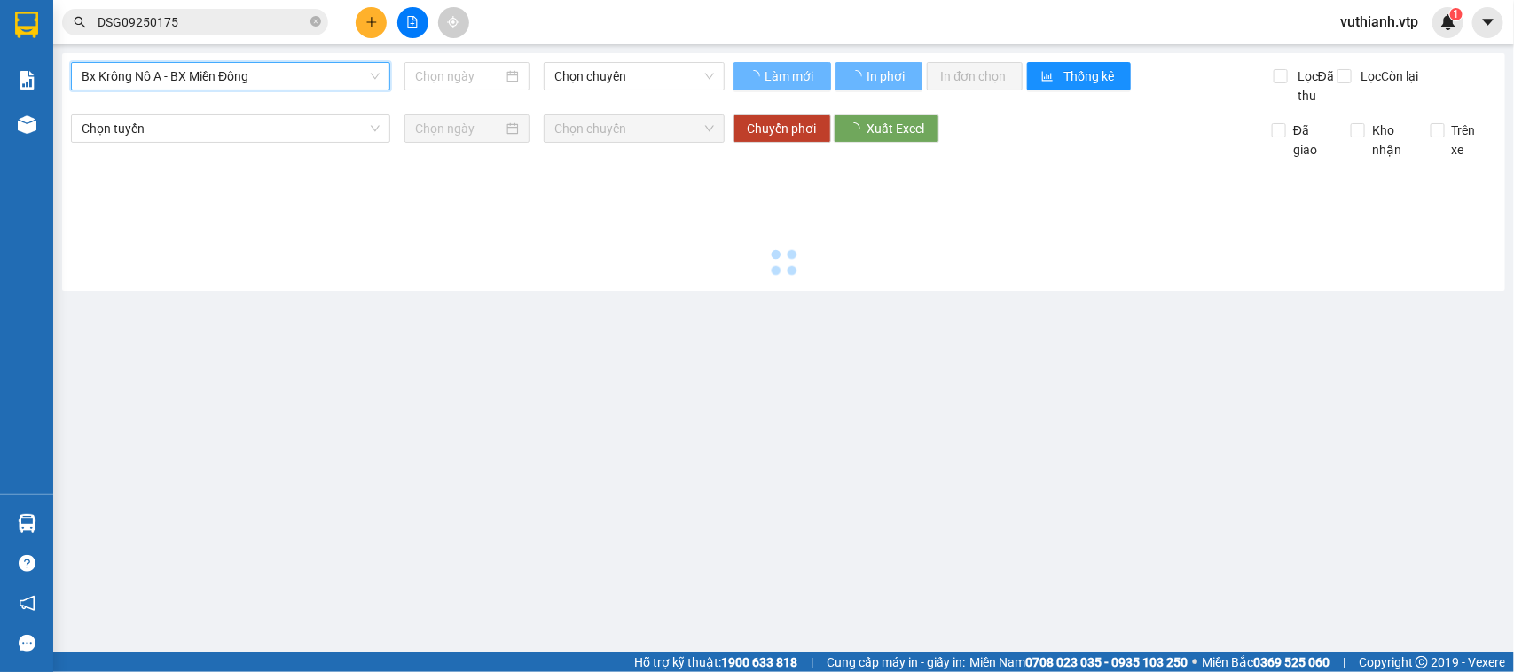
type input "[DATE]"
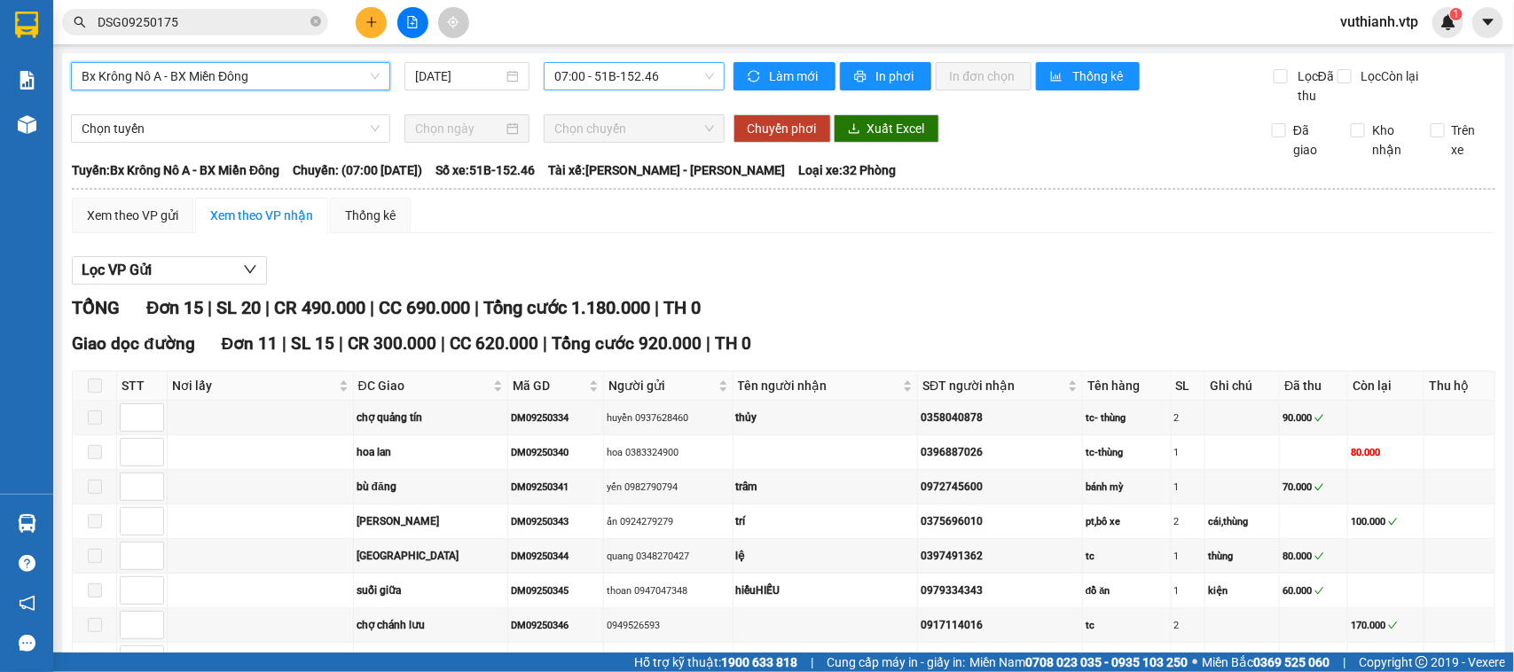
click at [656, 68] on span "07:00 - 51B-152.46" at bounding box center [633, 76] width 159 height 27
click at [625, 166] on div "20:00 - 51B-152.80" at bounding box center [618, 169] width 138 height 20
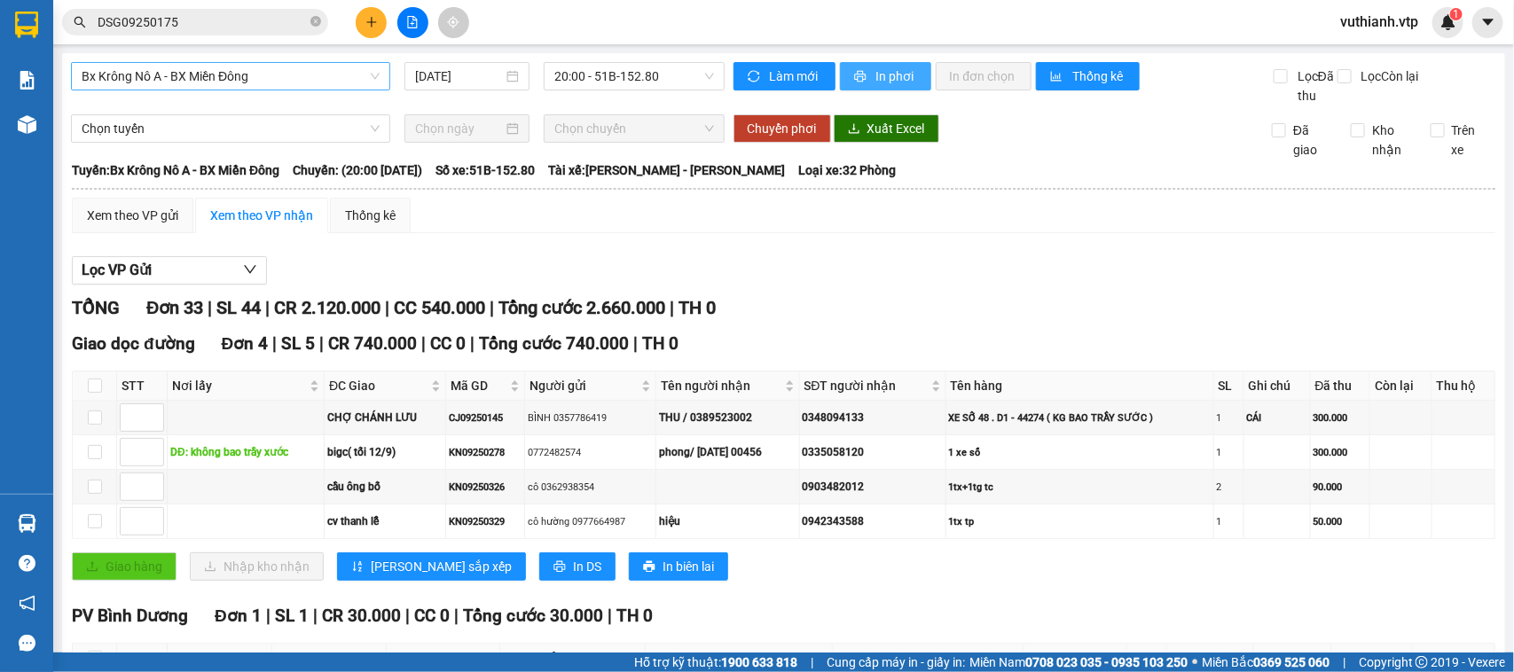
click at [879, 76] on span "In phơi" at bounding box center [896, 77] width 41 height 20
